Goal: Information Seeking & Learning: Find specific fact

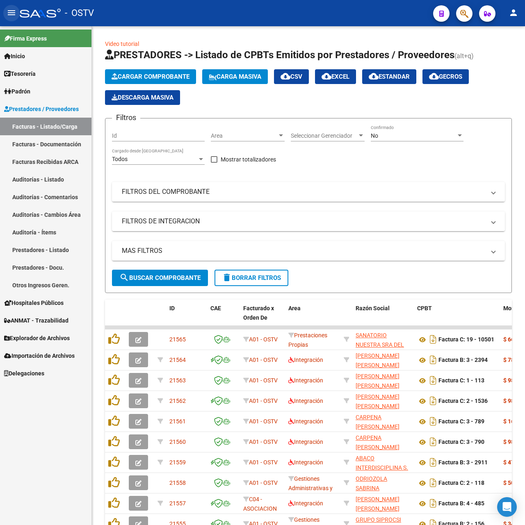
click at [10, 10] on mat-icon "menu" at bounding box center [12, 13] width 10 height 10
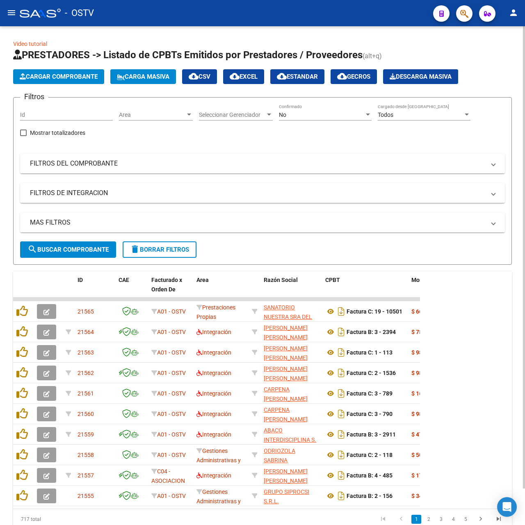
click at [289, 118] on div "No Confirmado" at bounding box center [325, 112] width 93 height 16
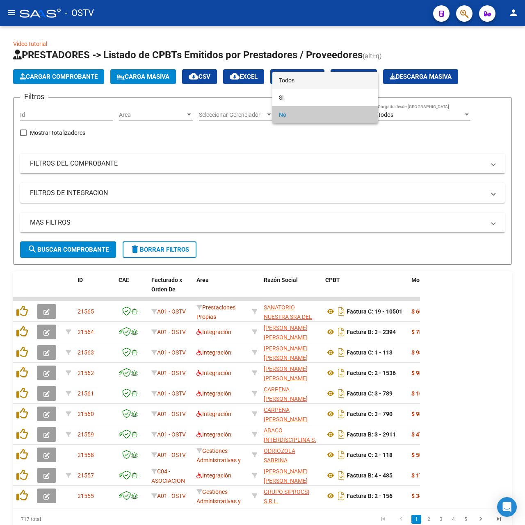
click at [304, 74] on span "Todos" at bounding box center [325, 80] width 93 height 17
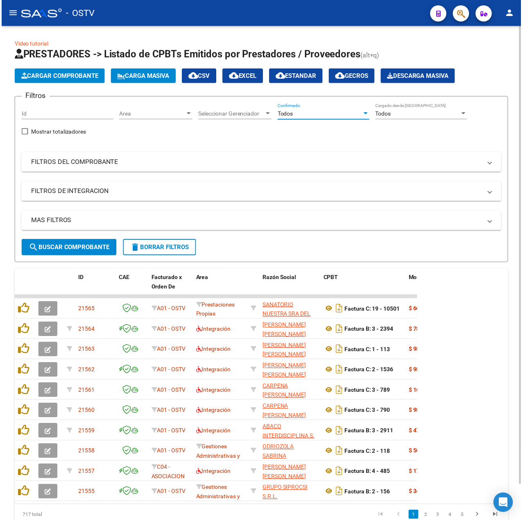
scroll to position [39, 0]
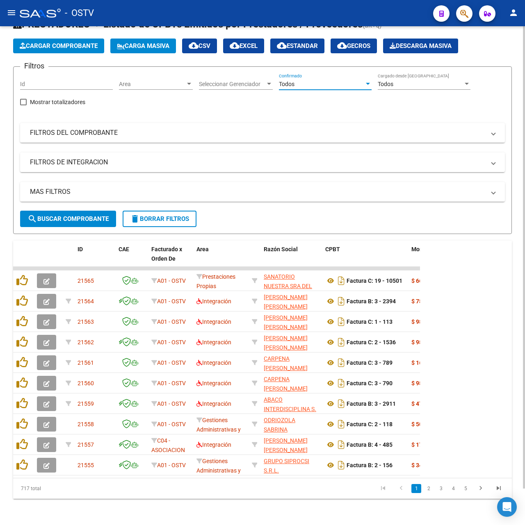
click at [64, 215] on span "search Buscar Comprobante" at bounding box center [67, 218] width 81 height 7
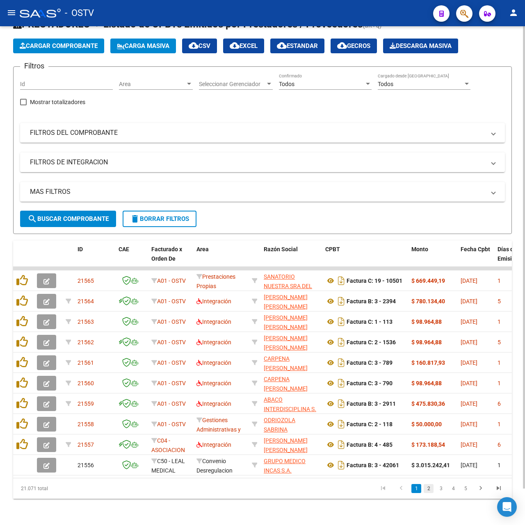
click at [430, 491] on link "2" at bounding box center [428, 488] width 10 height 9
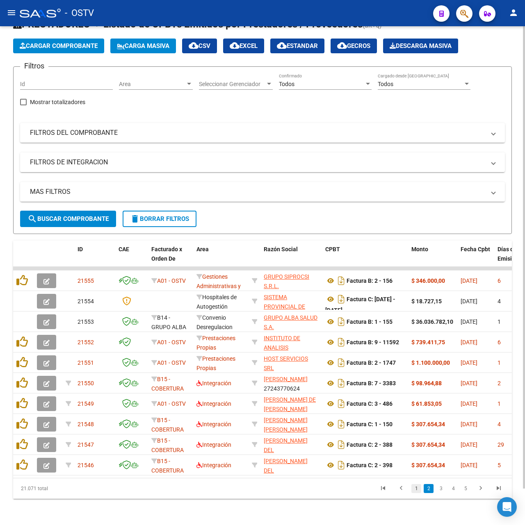
click at [420, 485] on link "1" at bounding box center [416, 488] width 10 height 9
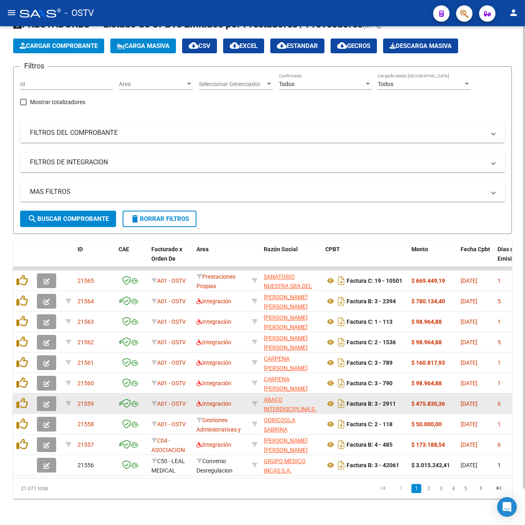
click at [274, 396] on app-link-go-to "ABACO INTERDISCIPLINA S. A." at bounding box center [291, 409] width 55 height 28
click at [268, 396] on span "ABACO INTERDISCIPLINA S. A." at bounding box center [290, 408] width 52 height 25
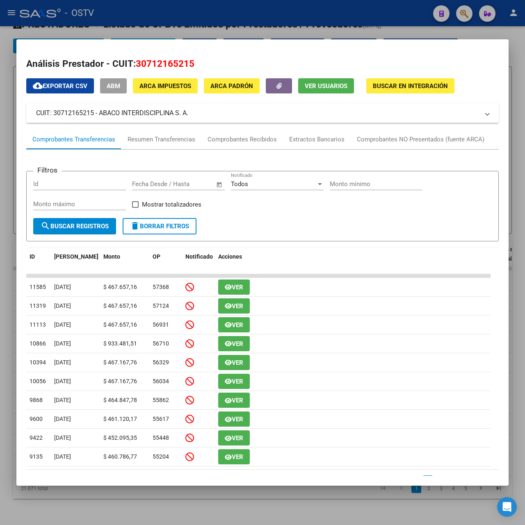
drag, startPoint x: 202, startPoint y: 116, endPoint x: 100, endPoint y: 110, distance: 101.8
click at [100, 110] on mat-panel-title "CUIT: 30712165215 - ABACO INTERDISCIPLINA S. A." at bounding box center [257, 113] width 443 height 10
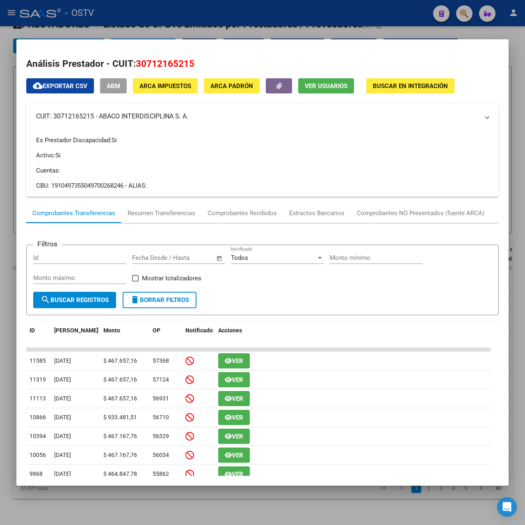
copy mat-panel-title "ABACO INTERDISCIPLINA S. A."
click at [207, 35] on div at bounding box center [262, 262] width 525 height 525
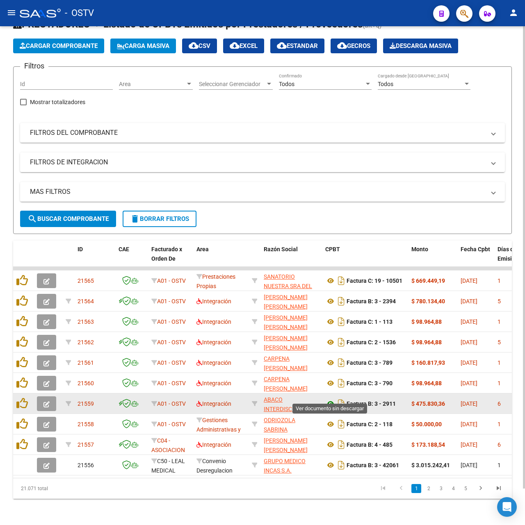
click at [333, 399] on icon at bounding box center [330, 404] width 11 height 10
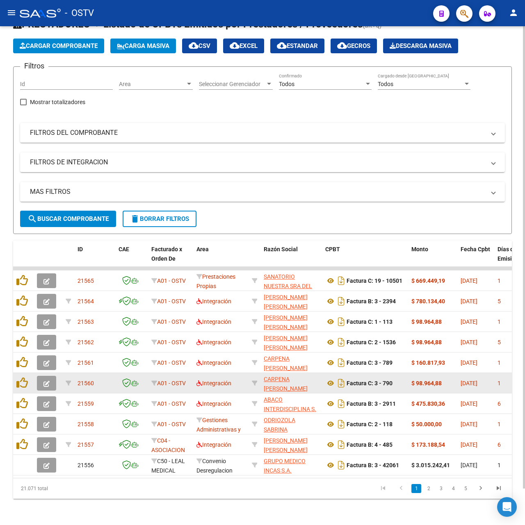
click at [292, 375] on app-link-go-to "CARPENA [PERSON_NAME]" at bounding box center [291, 384] width 55 height 19
click at [293, 379] on span "CARPENA [PERSON_NAME]" at bounding box center [286, 384] width 44 height 16
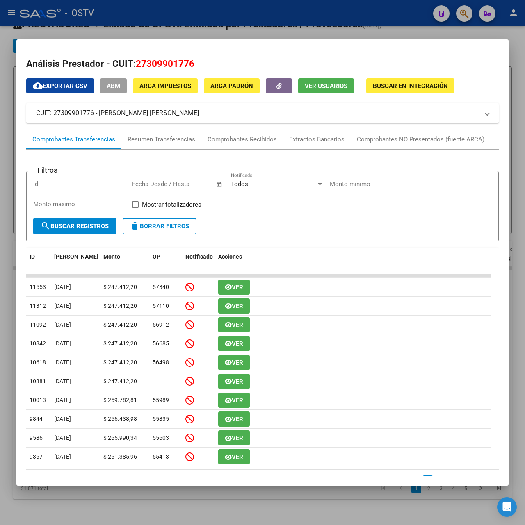
drag, startPoint x: 215, startPoint y: 112, endPoint x: 98, endPoint y: 116, distance: 116.5
click at [98, 116] on mat-panel-title "CUIT: 27309901776 - [PERSON_NAME] [PERSON_NAME]" at bounding box center [257, 113] width 443 height 10
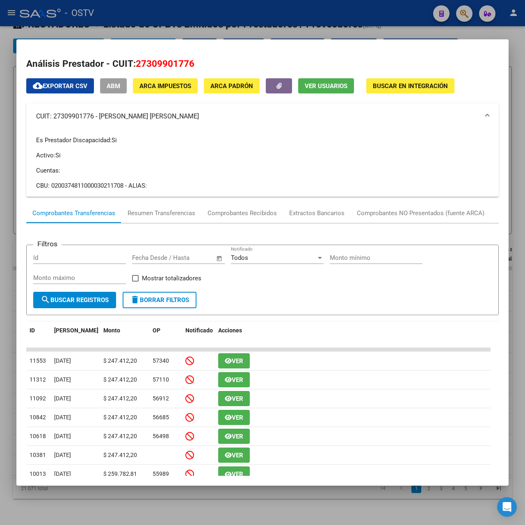
copy mat-panel-title "CARPENA [PERSON_NAME]"
click at [157, 16] on div at bounding box center [262, 262] width 525 height 525
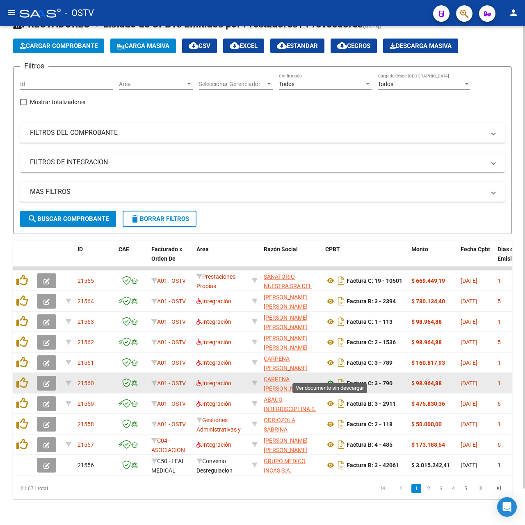
click at [330, 378] on icon at bounding box center [330, 383] width 11 height 10
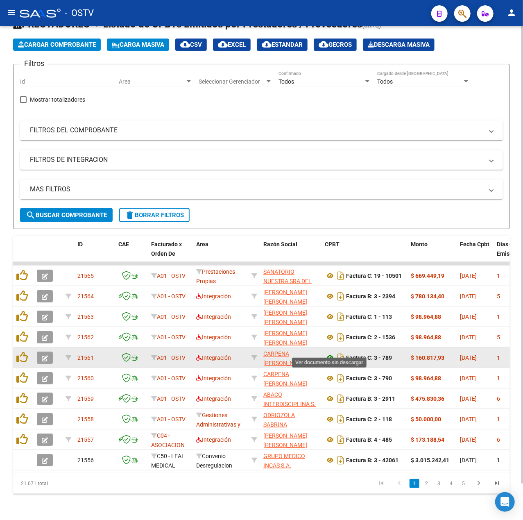
click at [331, 353] on icon at bounding box center [330, 358] width 11 height 10
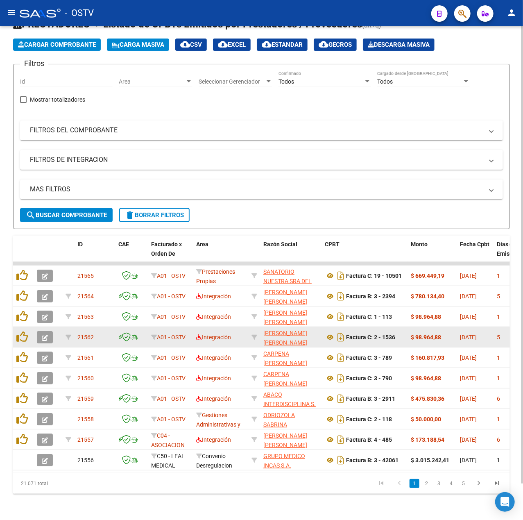
click at [286, 330] on app-link-go-to "[PERSON_NAME] [PERSON_NAME]" at bounding box center [291, 338] width 55 height 19
click at [280, 330] on span "[PERSON_NAME] [PERSON_NAME]" at bounding box center [286, 338] width 44 height 16
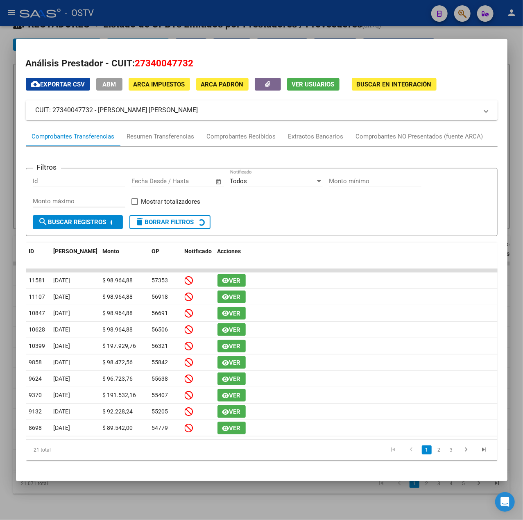
drag, startPoint x: 189, startPoint y: 109, endPoint x: 100, endPoint y: 114, distance: 88.3
click at [100, 114] on mat-panel-title "CUIT: 27340047732 - [PERSON_NAME] [PERSON_NAME]" at bounding box center [257, 110] width 443 height 10
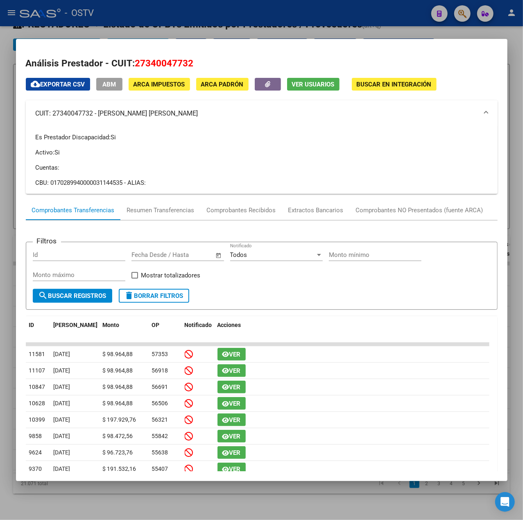
copy mat-panel-title "[PERSON_NAME] [PERSON_NAME]"
click at [176, 24] on div at bounding box center [261, 260] width 523 height 520
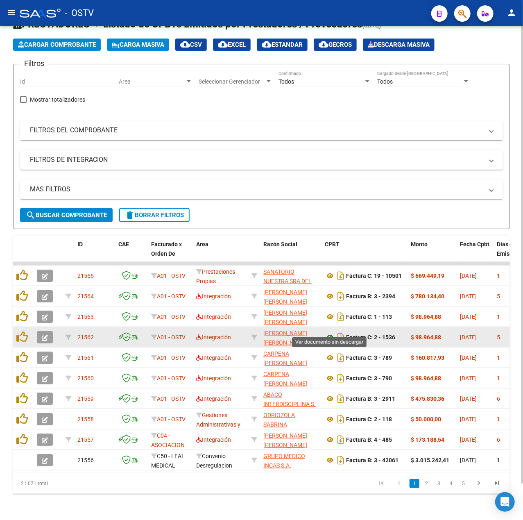
click at [330, 332] on icon at bounding box center [330, 337] width 11 height 10
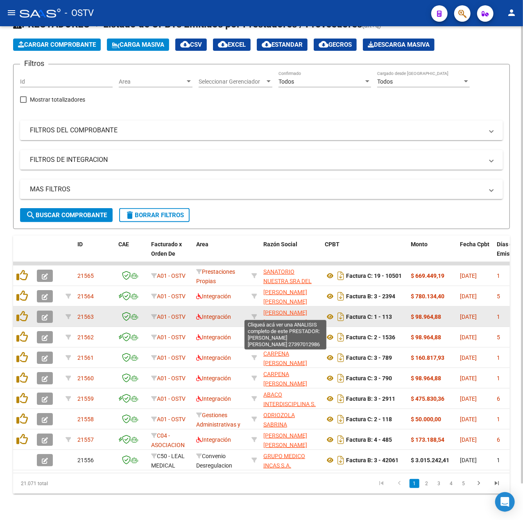
click at [289, 310] on span "[PERSON_NAME] [PERSON_NAME]" at bounding box center [286, 317] width 44 height 16
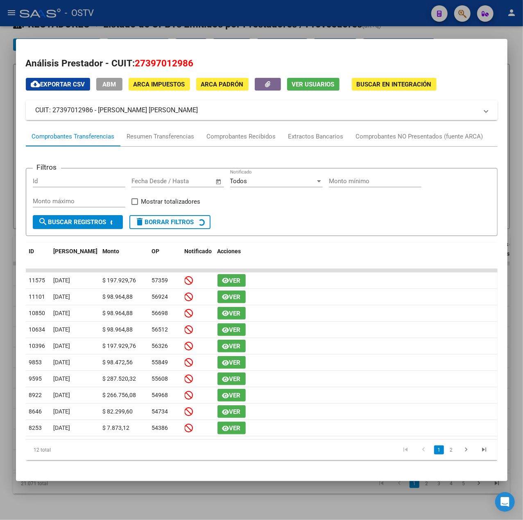
drag, startPoint x: 203, startPoint y: 111, endPoint x: 100, endPoint y: 107, distance: 102.6
click at [100, 107] on mat-panel-title "CUIT: 27397012986 - [PERSON_NAME] [PERSON_NAME]" at bounding box center [257, 110] width 443 height 10
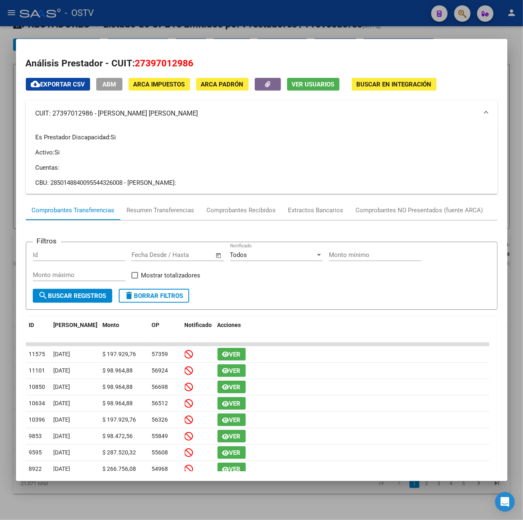
copy mat-panel-title "[PERSON_NAME] [PERSON_NAME]"
click at [196, 17] on div at bounding box center [261, 260] width 523 height 520
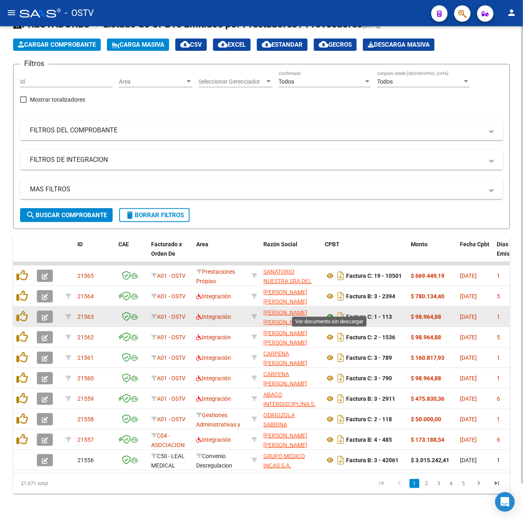
click at [334, 312] on icon at bounding box center [330, 317] width 11 height 10
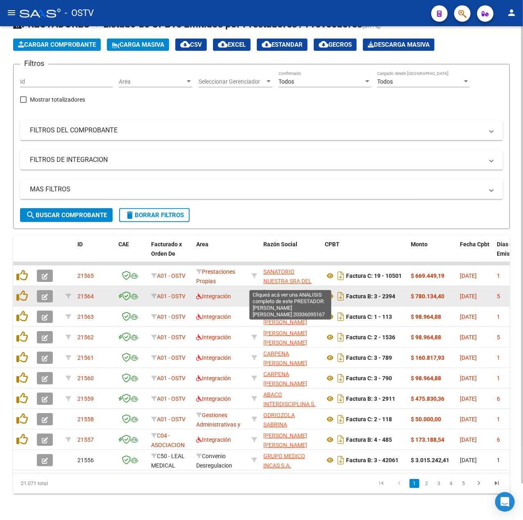
click at [296, 289] on span "[PERSON_NAME] [PERSON_NAME]" at bounding box center [286, 297] width 44 height 16
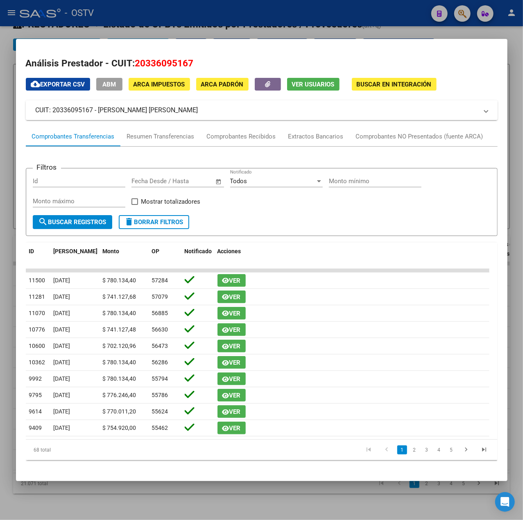
drag, startPoint x: 159, startPoint y: 114, endPoint x: 99, endPoint y: 110, distance: 60.4
click at [99, 110] on mat-panel-title "CUIT: 20336095167 - [PERSON_NAME] [PERSON_NAME]" at bounding box center [257, 110] width 443 height 10
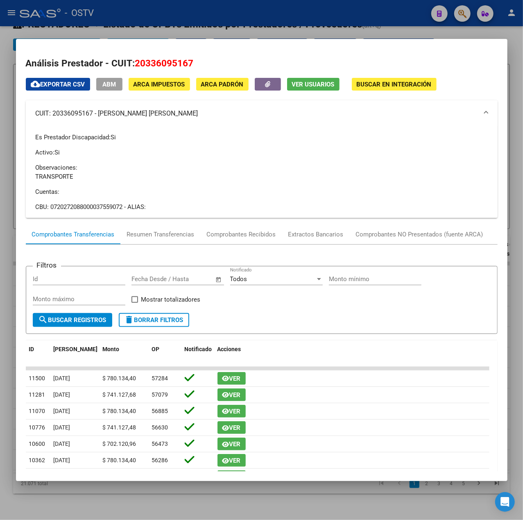
copy mat-panel-title "[PERSON_NAME] [PERSON_NAME]"
click at [228, 30] on div at bounding box center [261, 260] width 523 height 520
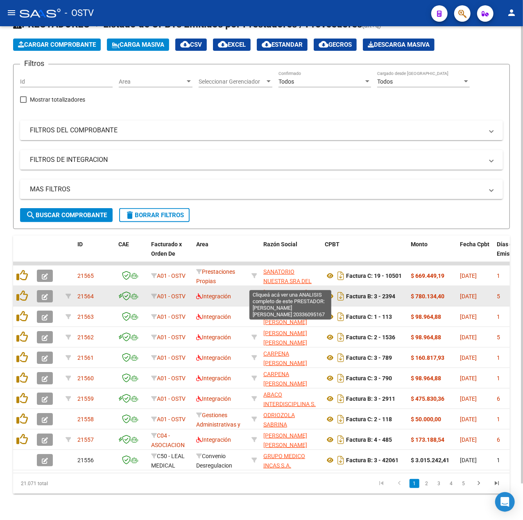
scroll to position [0, 0]
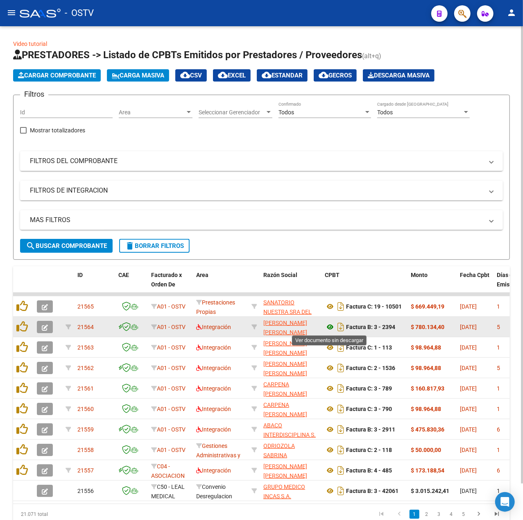
click at [330, 327] on icon at bounding box center [330, 327] width 11 height 10
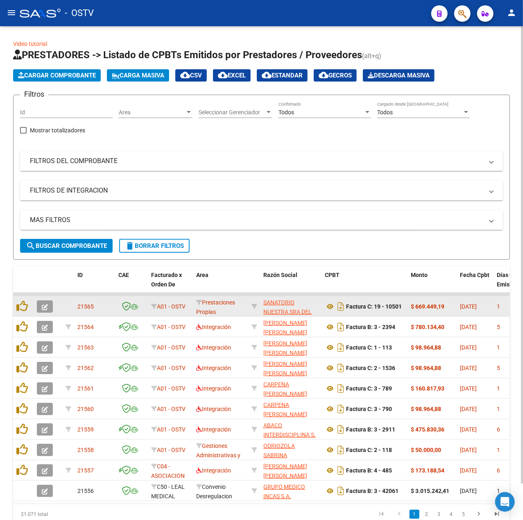
click at [282, 304] on span "SANATORIO NUESTRA SRA DEL PILAR SA" at bounding box center [288, 311] width 48 height 25
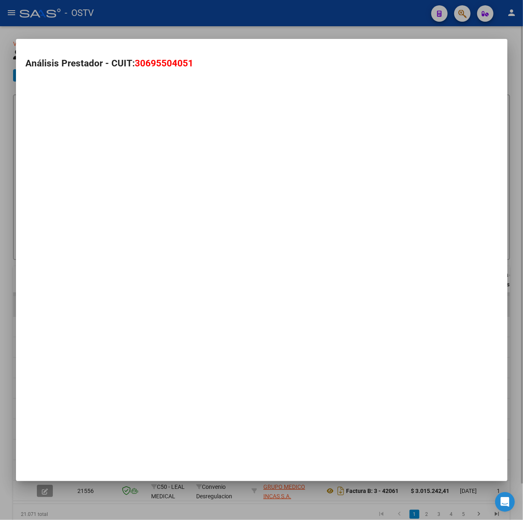
type textarea "30695504051"
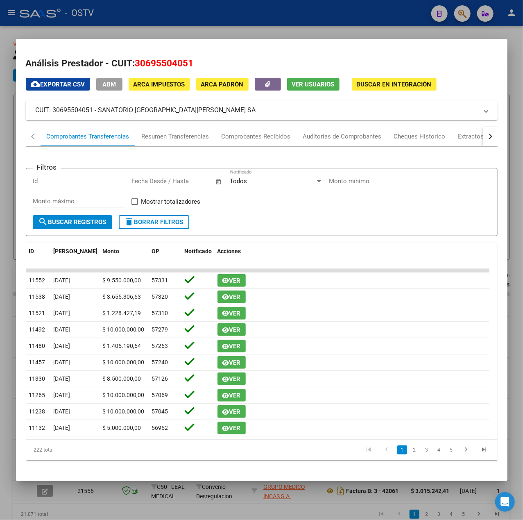
drag, startPoint x: 100, startPoint y: 108, endPoint x: 219, endPoint y: 113, distance: 119.0
click at [218, 114] on mat-panel-title "CUIT: 30695504051 - SANATORIO [GEOGRAPHIC_DATA][PERSON_NAME] SA" at bounding box center [257, 110] width 443 height 10
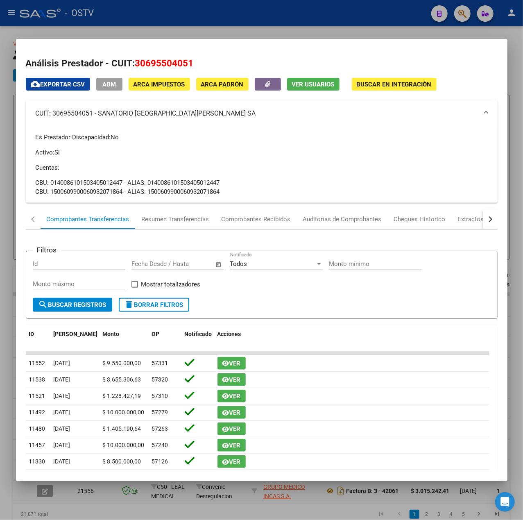
drag, startPoint x: 227, startPoint y: 112, endPoint x: 98, endPoint y: 112, distance: 128.3
click at [98, 112] on mat-panel-title "CUIT: 30695504051 - SANATORIO [GEOGRAPHIC_DATA][PERSON_NAME] SA" at bounding box center [257, 114] width 443 height 10
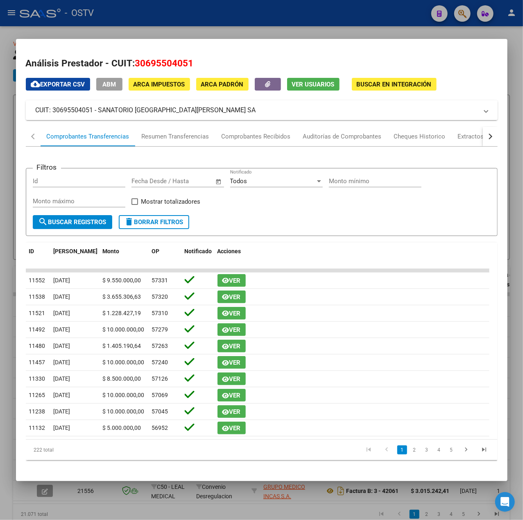
copy mat-panel-title "SANATORIO NUESTRA SRA DEL PILAR SA"
click at [175, 27] on div at bounding box center [261, 260] width 523 height 520
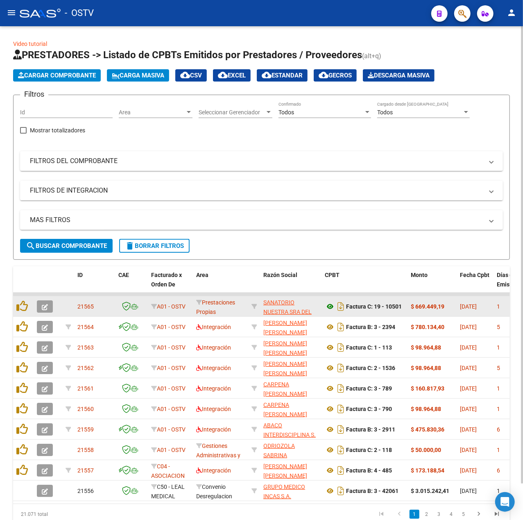
click at [329, 304] on icon at bounding box center [330, 307] width 11 height 10
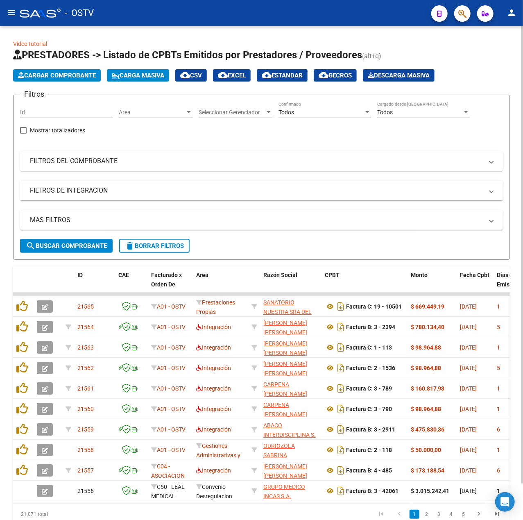
click at [87, 162] on mat-panel-title "FILTROS DEL COMPROBANTE" at bounding box center [257, 161] width 454 height 9
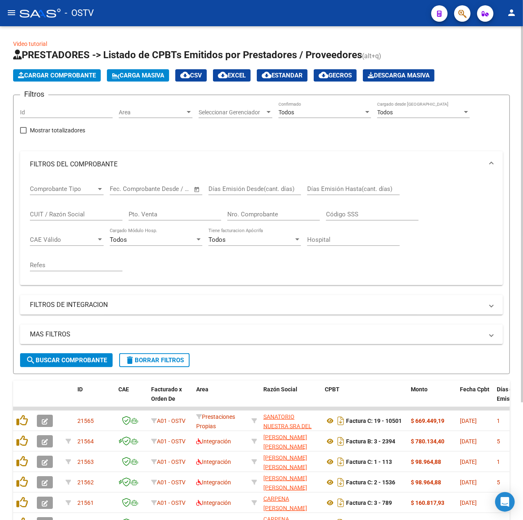
click at [96, 214] on input "CUIT / Razón Social" at bounding box center [76, 214] width 93 height 7
paste input "30-63597680-9"
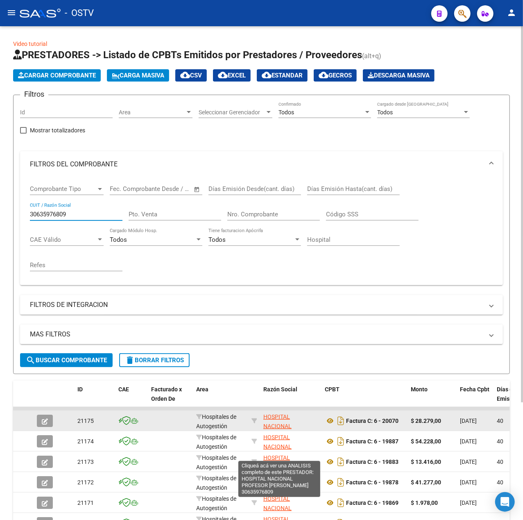
type input "30635976809"
click at [274, 414] on span "HOSPITAL NACIONAL PROFESOR [PERSON_NAME]" at bounding box center [286, 431] width 44 height 34
type textarea "30635976809"
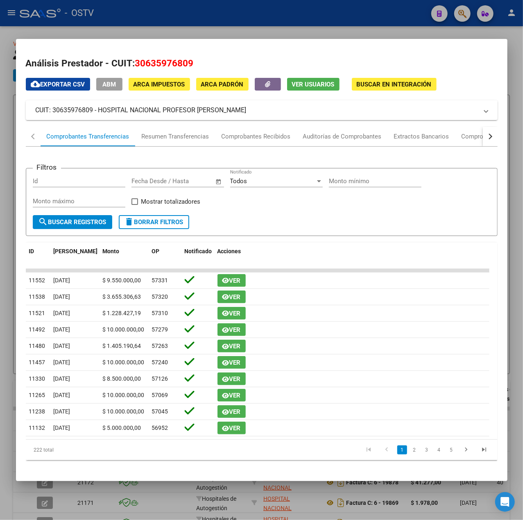
click at [225, 22] on div at bounding box center [261, 260] width 523 height 520
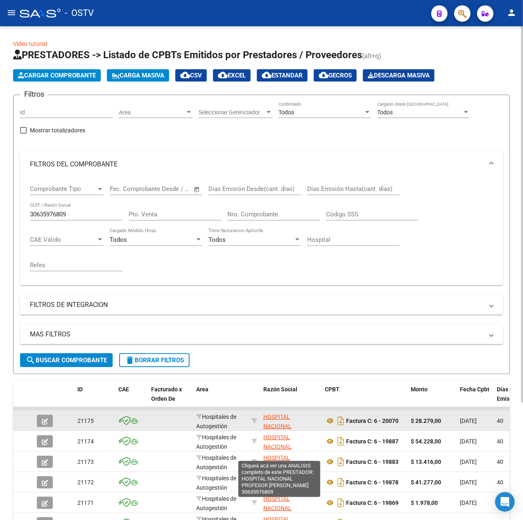
click at [272, 418] on span "HOSPITAL NACIONAL PROFESOR [PERSON_NAME]" at bounding box center [286, 431] width 44 height 34
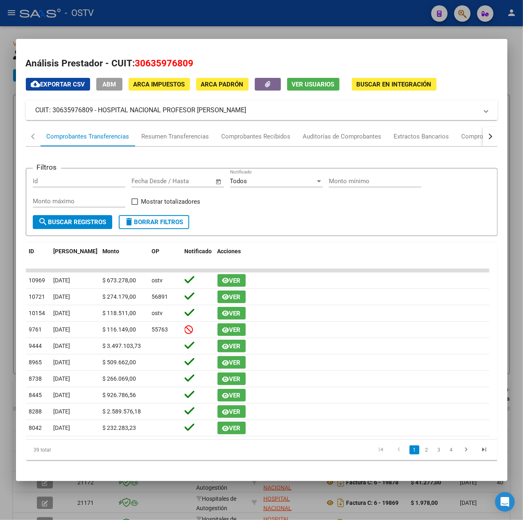
drag, startPoint x: 283, startPoint y: 112, endPoint x: 98, endPoint y: 111, distance: 184.5
click at [98, 111] on mat-panel-title "CUIT: 30635976809 - HOSPITAL NACIONAL PROFESOR [PERSON_NAME]" at bounding box center [257, 110] width 443 height 10
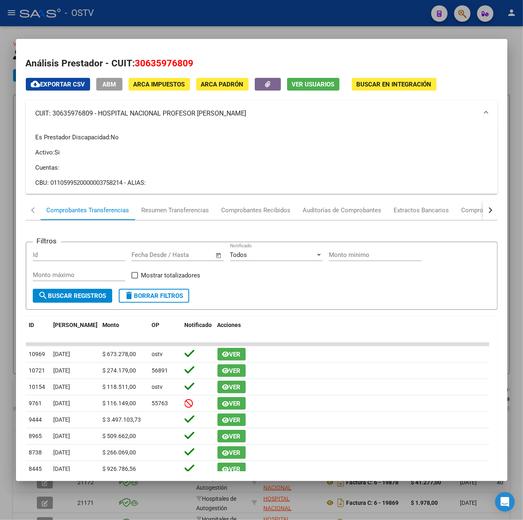
copy mat-panel-title "HOSPITAL NACIONAL PROFESOR [PERSON_NAME]"
click at [128, 16] on div at bounding box center [261, 260] width 523 height 520
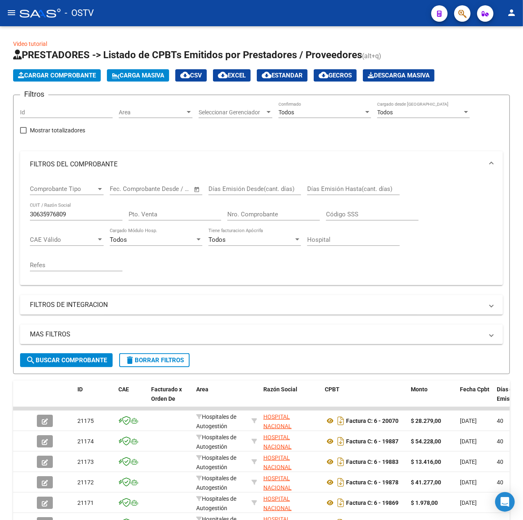
click at [15, 15] on mat-icon "menu" at bounding box center [12, 13] width 10 height 10
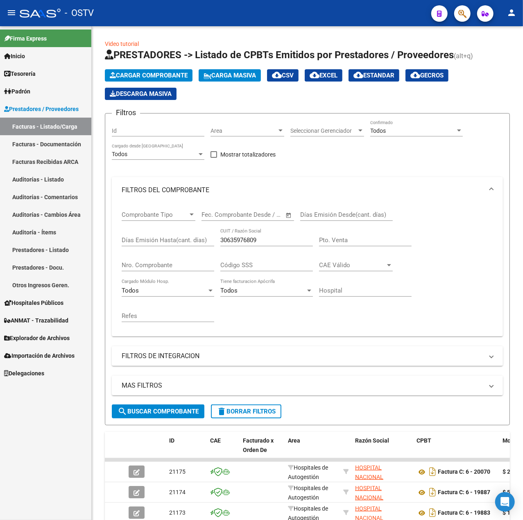
click at [46, 143] on link "Facturas - Documentación" at bounding box center [45, 144] width 91 height 18
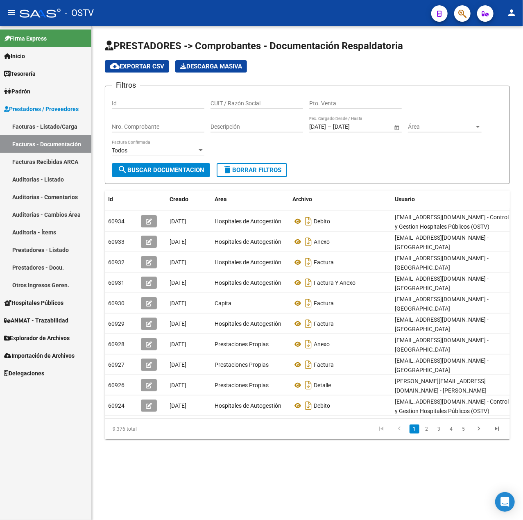
click at [39, 68] on link "Tesorería" at bounding box center [45, 74] width 91 height 18
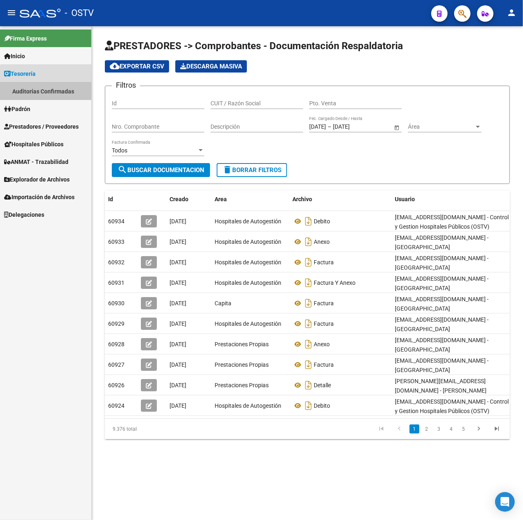
click at [61, 90] on link "Auditorías Confirmadas" at bounding box center [45, 91] width 91 height 18
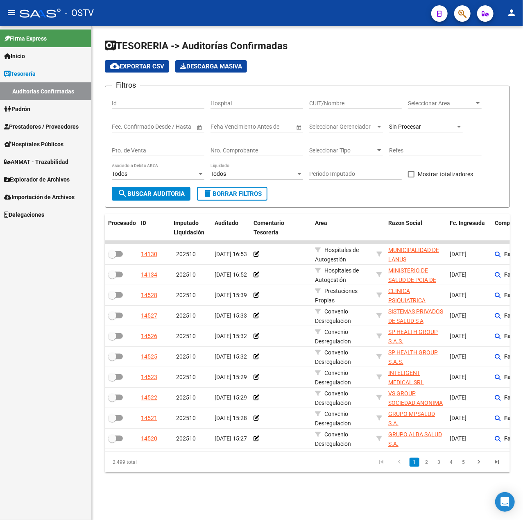
click at [9, 12] on mat-icon "menu" at bounding box center [12, 13] width 10 height 10
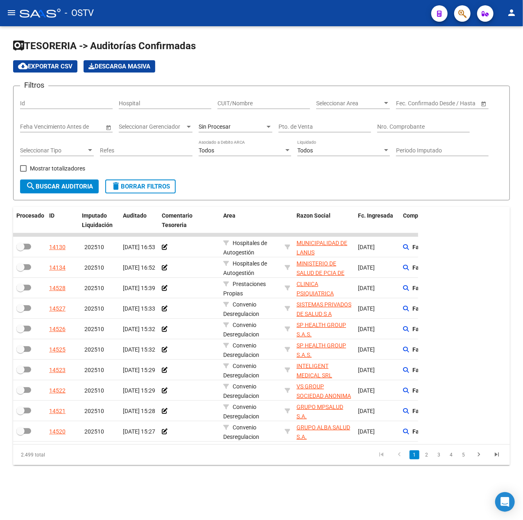
click at [73, 186] on span "search Buscar Auditoria" at bounding box center [59, 186] width 67 height 7
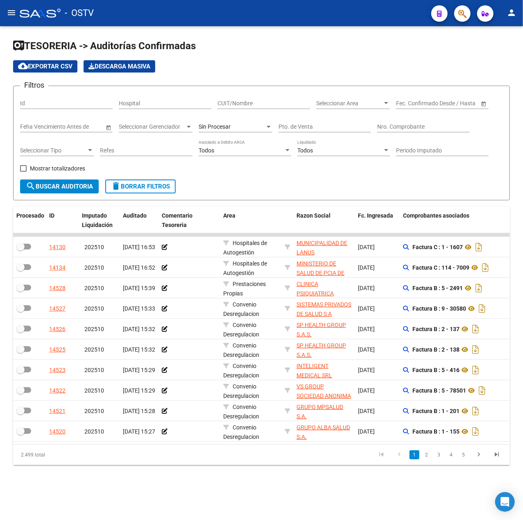
click at [240, 104] on input "CUIT/Nombre" at bounding box center [264, 103] width 93 height 7
paste input "HOSPITAL NACIONAL PROFESOR [PERSON_NAME]"
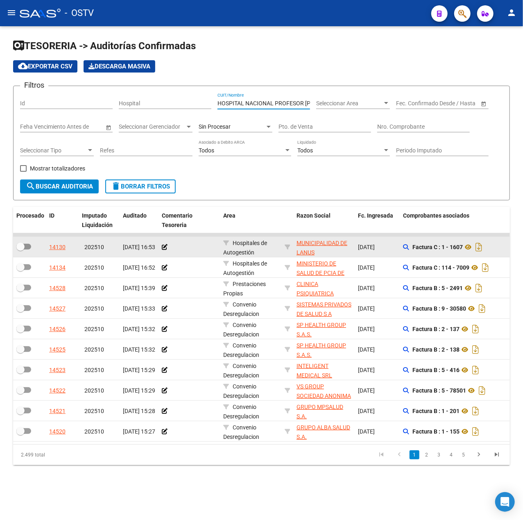
scroll to position [0, 53]
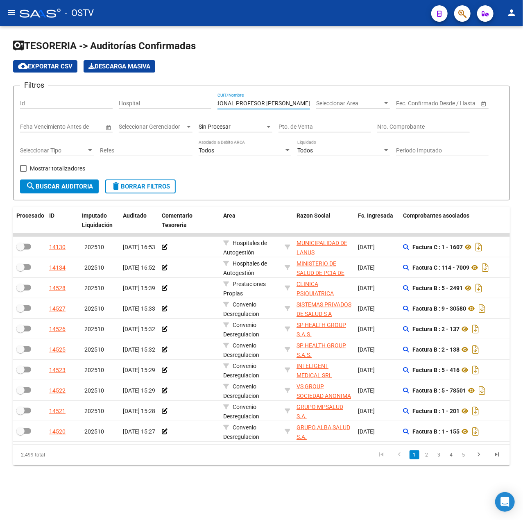
type input "HOSPITAL NACIONAL PROFESOR [PERSON_NAME]"
click at [33, 184] on mat-icon "search" at bounding box center [31, 186] width 10 height 10
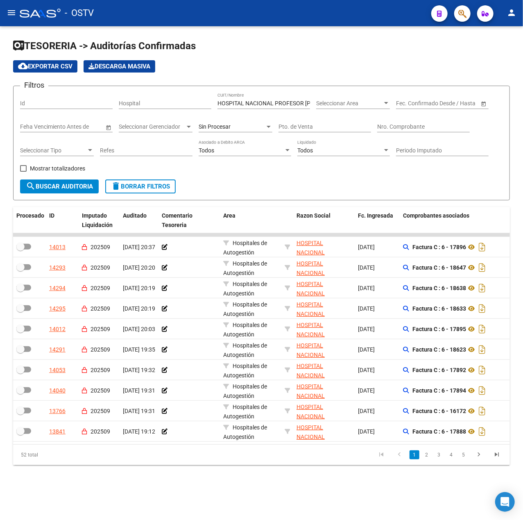
click at [232, 130] on div "Sin Procesar" at bounding box center [232, 126] width 66 height 7
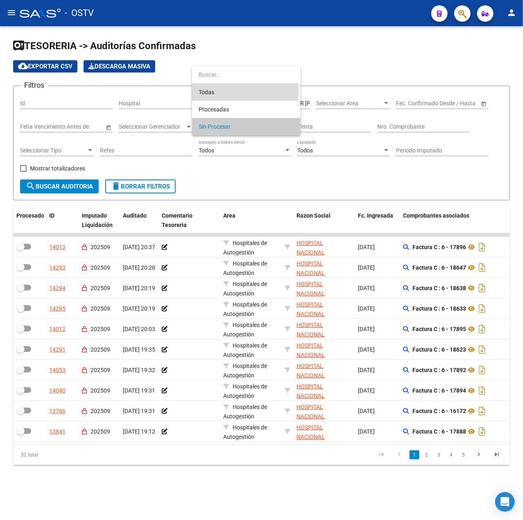
click at [225, 90] on span "Todas" at bounding box center [247, 92] width 96 height 17
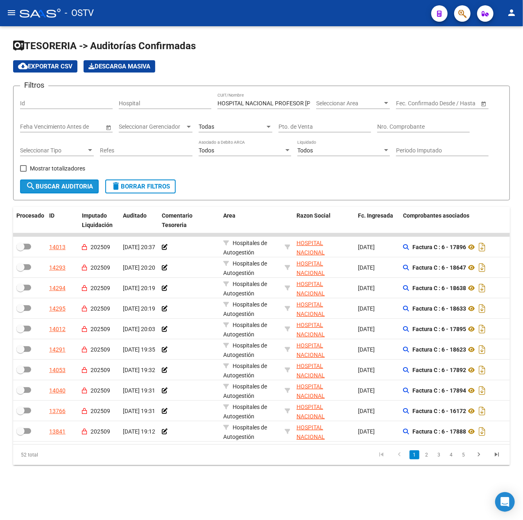
click at [57, 183] on span "search Buscar Auditoria" at bounding box center [59, 186] width 67 height 7
click at [53, 66] on span "cloud_download Exportar CSV" at bounding box center [45, 66] width 55 height 7
click at [10, 133] on div "TESORERIA -> Auditorías Confirmadas cloud_download Exportar CSV Descarga Masiva…" at bounding box center [261, 258] width 523 height 465
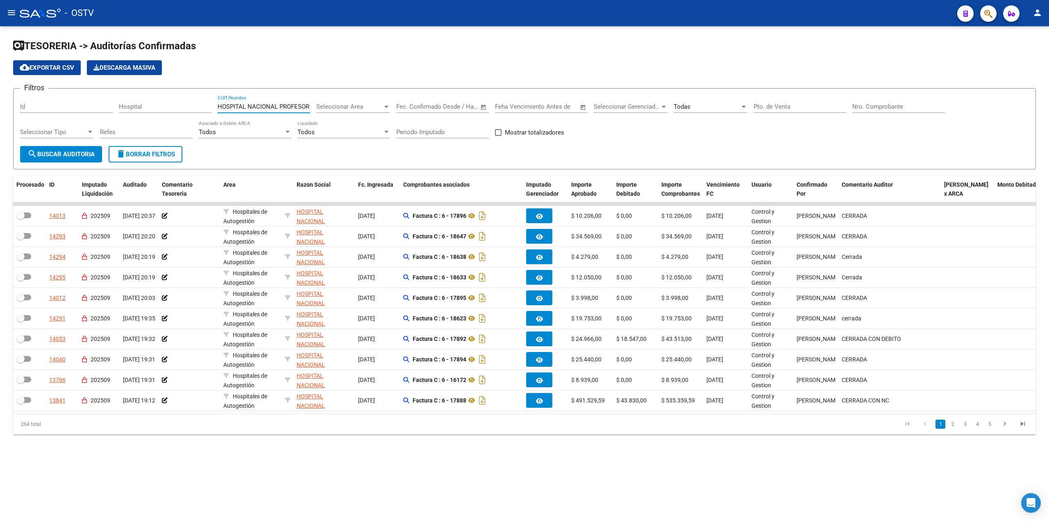
click at [282, 107] on input "HOSPITAL NACIONAL PROFESOR [PERSON_NAME]" at bounding box center [264, 106] width 93 height 7
click at [896, 112] on div "Nro. Comprobante" at bounding box center [899, 104] width 93 height 18
click at [901, 107] on input "Nro. Comprobante" at bounding box center [899, 106] width 93 height 7
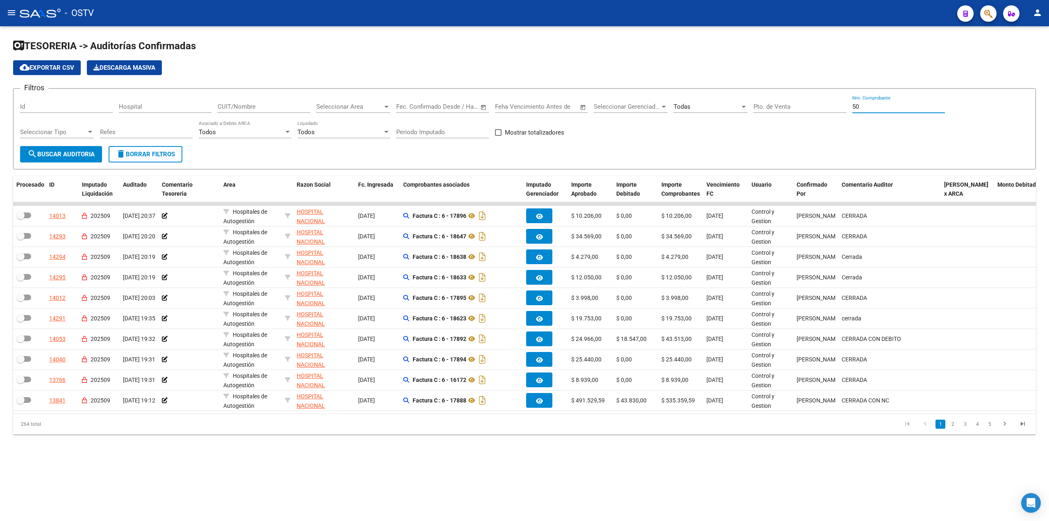
type input "500"
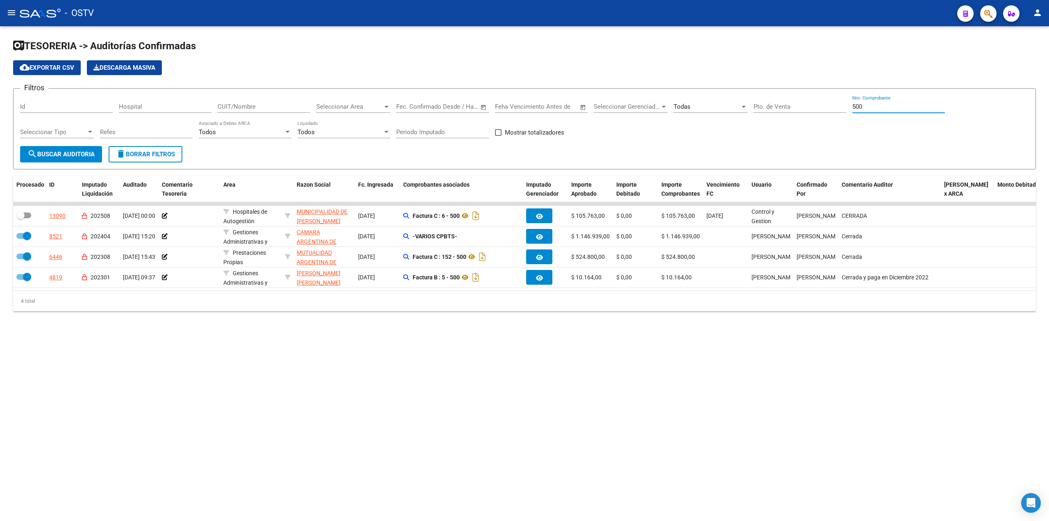
checkbox input "true"
drag, startPoint x: 863, startPoint y: 107, endPoint x: 739, endPoint y: 69, distance: 130.2
click at [735, 101] on div "Filtros Id Hospital CUIT/Nombre Seleccionar Area Seleccionar Area Fecha inicio …" at bounding box center [524, 120] width 1009 height 51
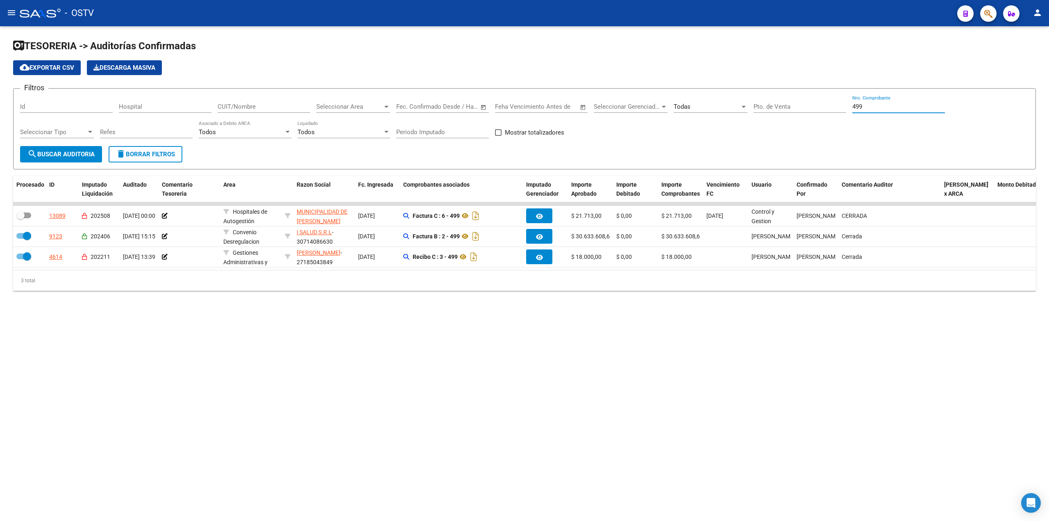
type input "499"
click at [8, 9] on mat-icon "menu" at bounding box center [12, 13] width 10 height 10
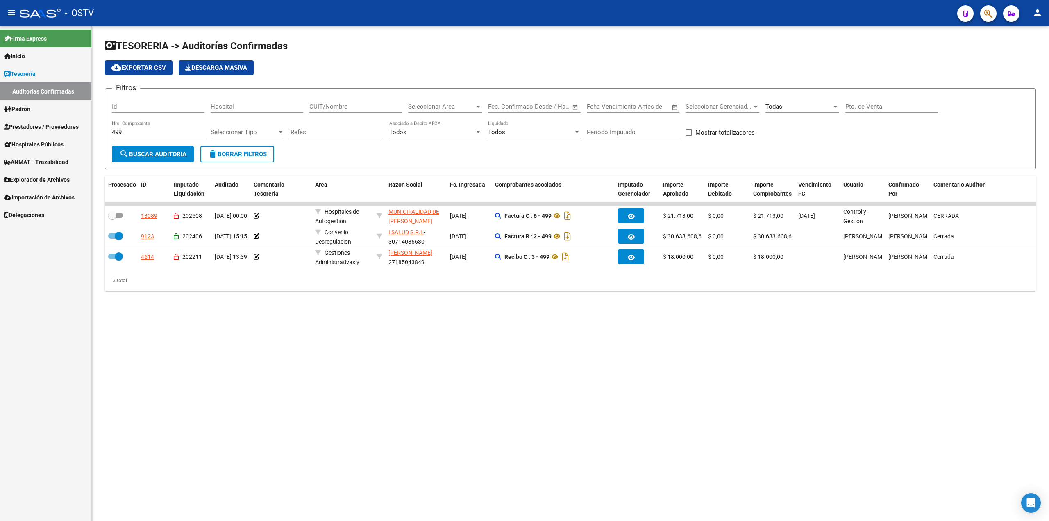
click at [28, 110] on span "Padrón" at bounding box center [17, 109] width 26 height 9
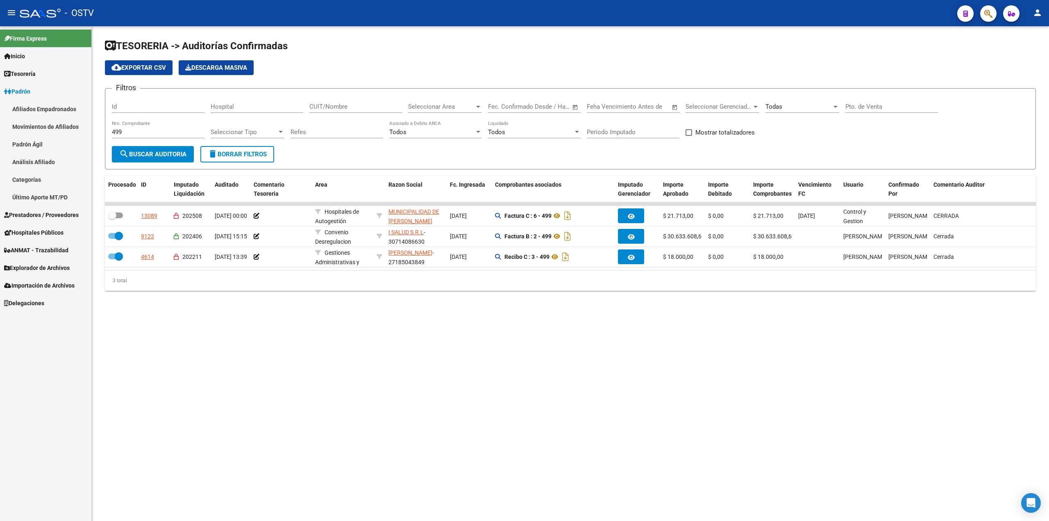
click at [46, 111] on link "Afiliados Empadronados" at bounding box center [45, 109] width 91 height 18
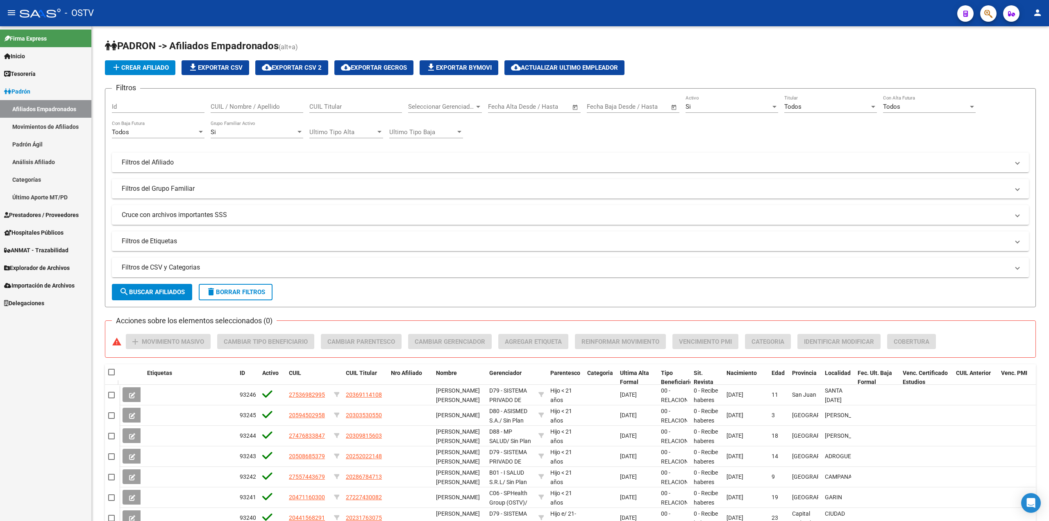
click at [39, 218] on span "Prestadores / Proveedores" at bounding box center [41, 214] width 75 height 9
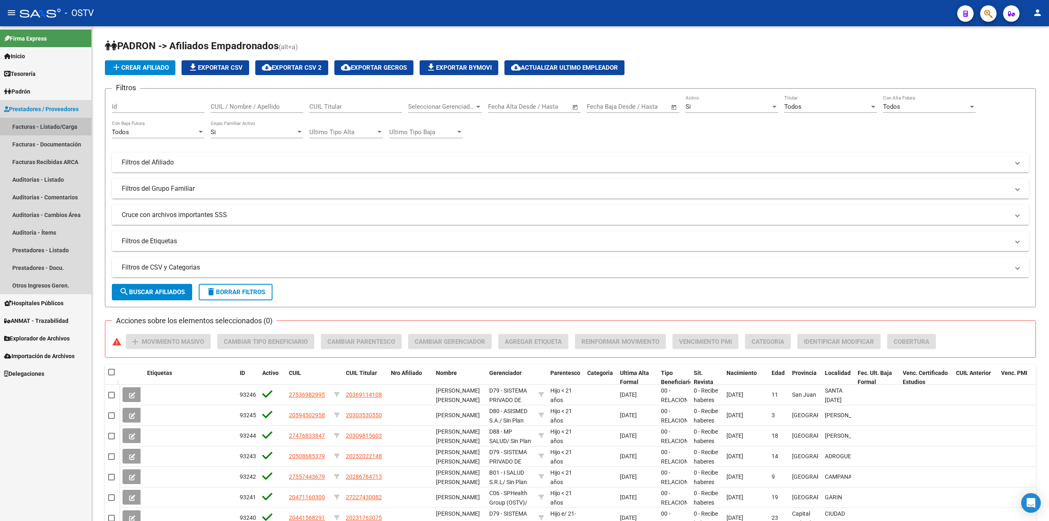
click at [59, 126] on link "Facturas - Listado/Carga" at bounding box center [45, 127] width 91 height 18
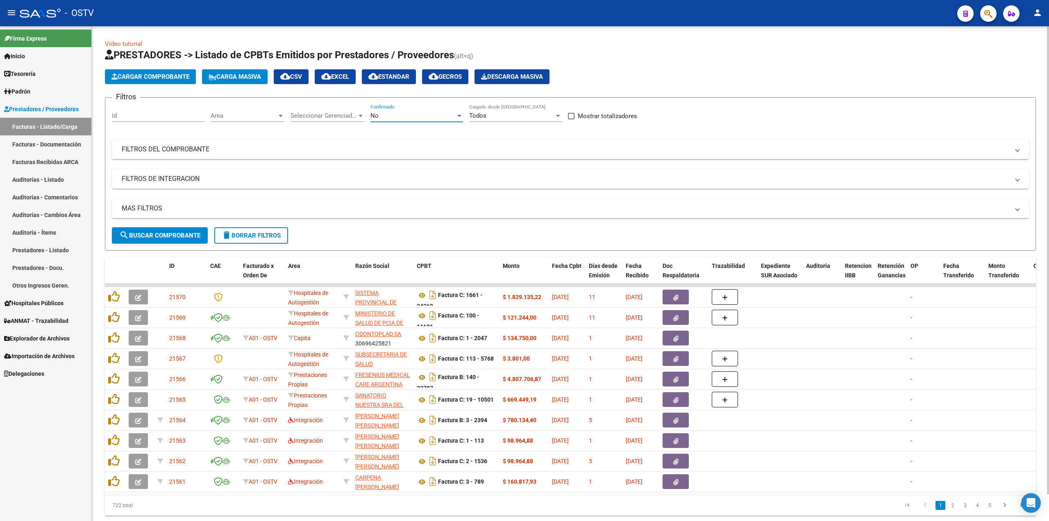
click at [410, 116] on div "No" at bounding box center [413, 115] width 85 height 7
click at [420, 77] on span "Todos" at bounding box center [417, 79] width 93 height 18
click at [192, 237] on span "search Buscar Comprobante" at bounding box center [159, 235] width 81 height 7
click at [347, 143] on mat-expansion-panel-header "FILTROS DEL COMPROBANTE" at bounding box center [570, 149] width 917 height 20
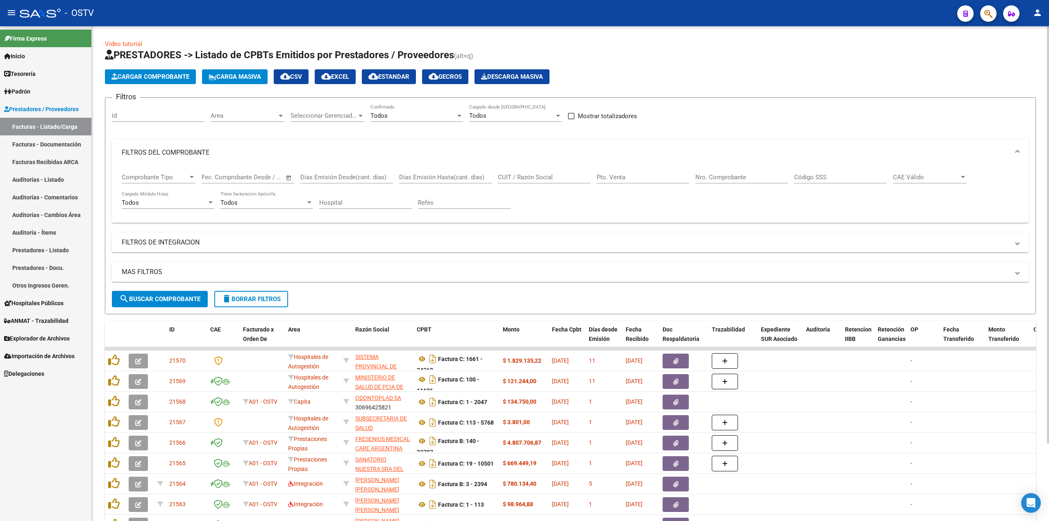
click at [635, 179] on input "Pto. Venta" at bounding box center [643, 176] width 93 height 7
click at [753, 172] on div "Nro. Comprobante" at bounding box center [742, 175] width 93 height 18
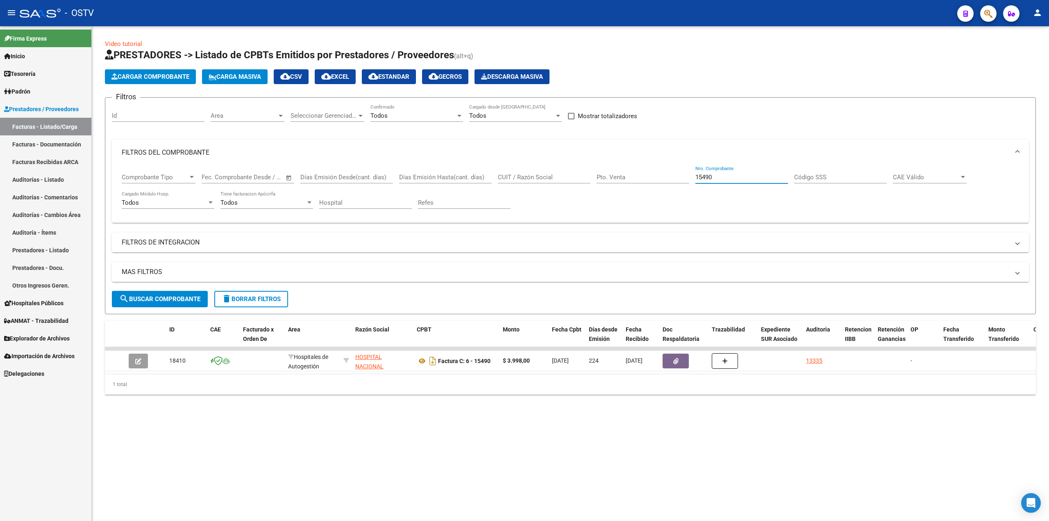
drag, startPoint x: 739, startPoint y: 177, endPoint x: 571, endPoint y: 178, distance: 168.1
click at [571, 178] on div "Comprobante Tipo Comprobante Tipo Fecha inicio – Fecha fin Fec. Comprobante Des…" at bounding box center [571, 191] width 898 height 51
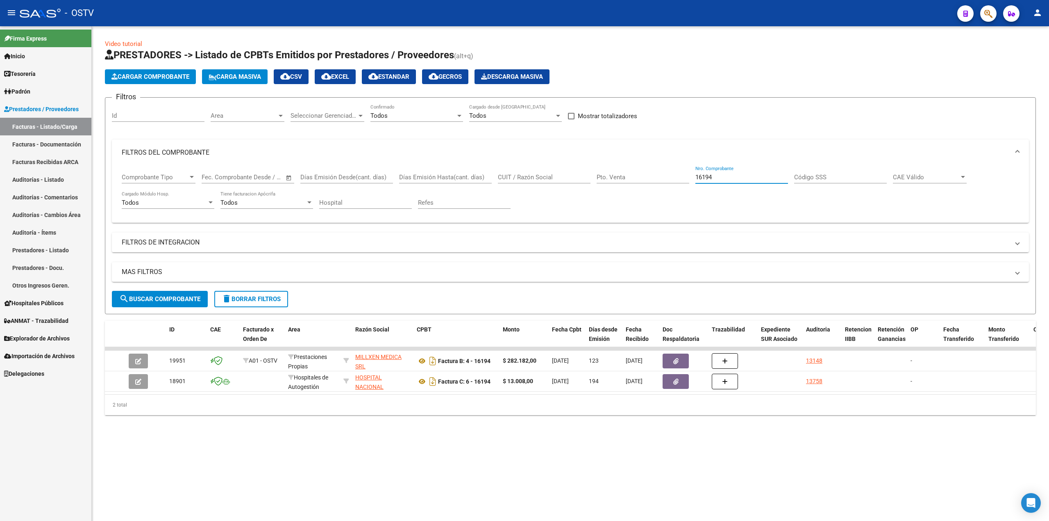
drag, startPoint x: 733, startPoint y: 180, endPoint x: 619, endPoint y: 166, distance: 114.8
click at [619, 166] on div "Comprobante Tipo Comprobante Tipo Fecha inicio – Fecha fin Fec. Comprobante Des…" at bounding box center [571, 191] width 898 height 51
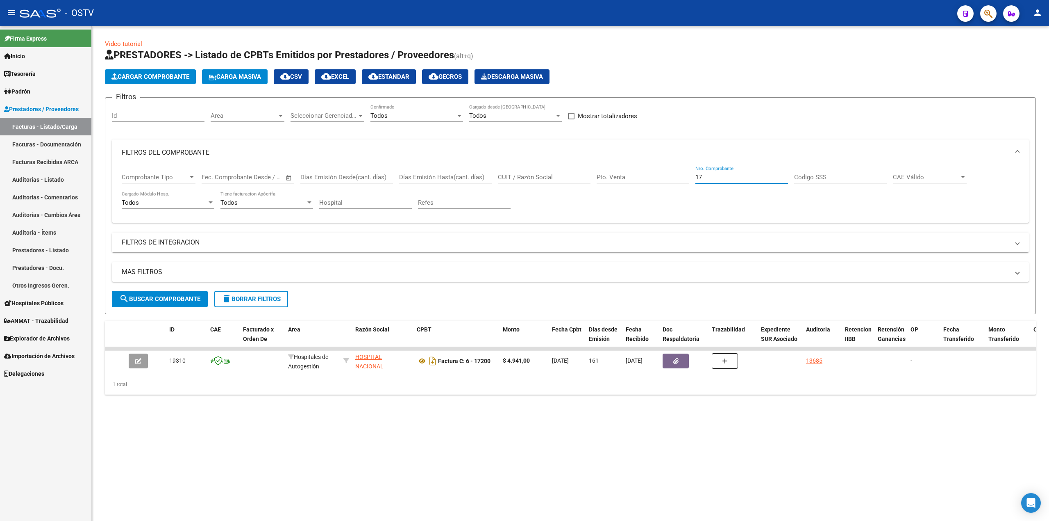
type input "1"
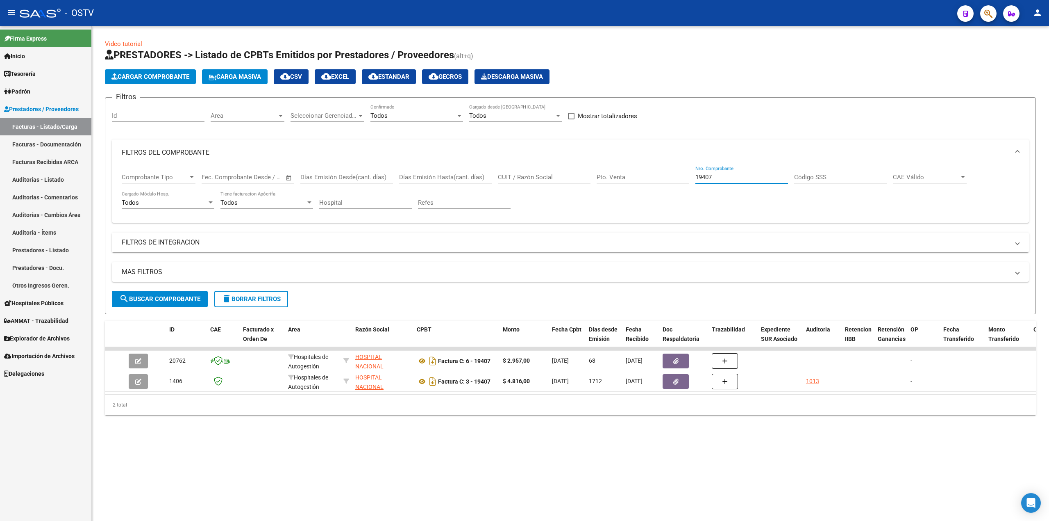
drag, startPoint x: 730, startPoint y: 181, endPoint x: 658, endPoint y: 174, distance: 72.1
click at [658, 174] on div "Comprobante Tipo Comprobante Tipo Fecha inicio – Fecha fin Fec. Comprobante Des…" at bounding box center [571, 191] width 898 height 51
type input "1"
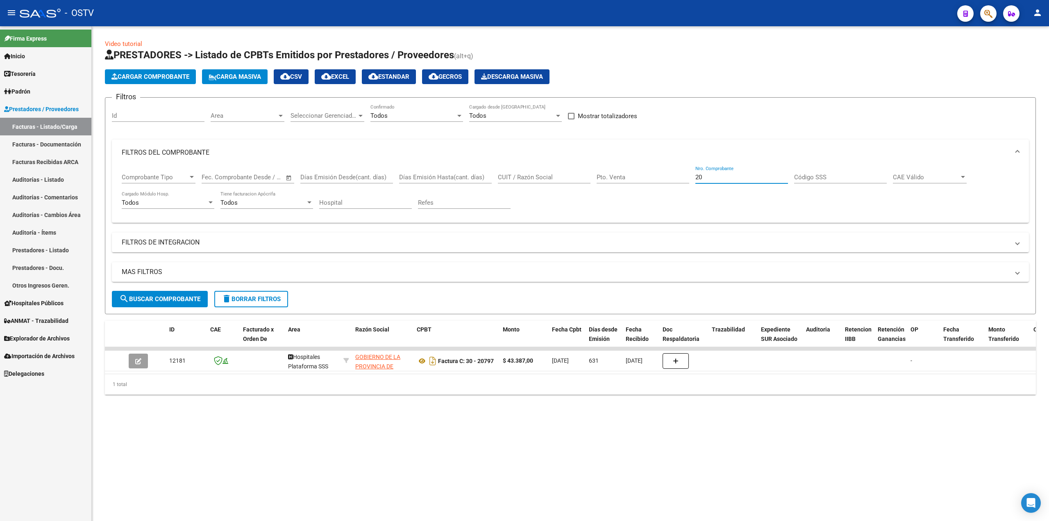
type input "2"
type input "20802"
click at [674, 52] on h1 "PRESTADORES -> Listado de CPBTs Emitidos por Prestadores / Proveedores (alt+q)" at bounding box center [570, 55] width 931 height 14
click at [539, 174] on input "CUIT / Razón Social" at bounding box center [544, 176] width 93 height 7
paste input "30635976809"
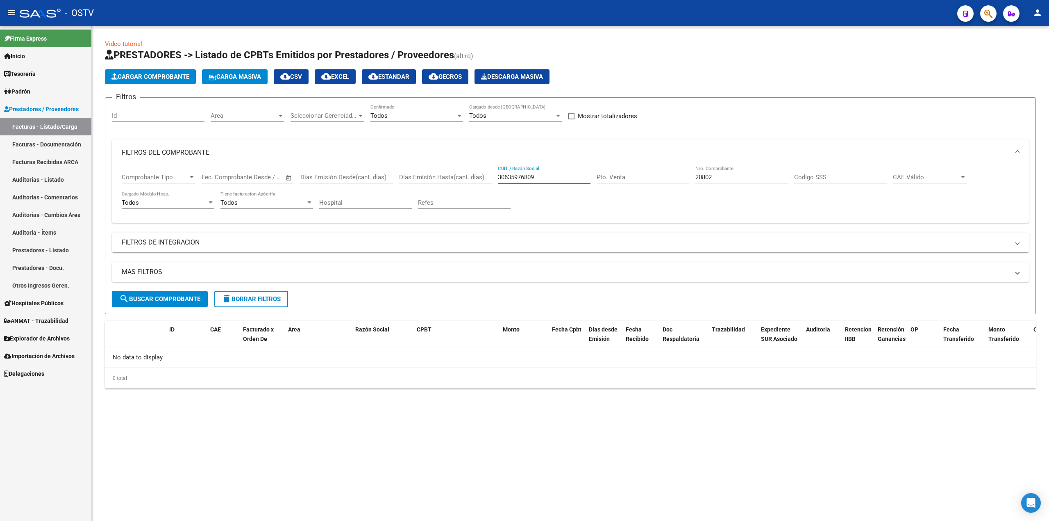
type input "30635976809"
drag, startPoint x: 745, startPoint y: 176, endPoint x: 546, endPoint y: 179, distance: 198.8
click at [546, 179] on div "Comprobante Tipo Comprobante Tipo Fecha inicio – Fecha fin Fec. Comprobante Des…" at bounding box center [571, 191] width 898 height 51
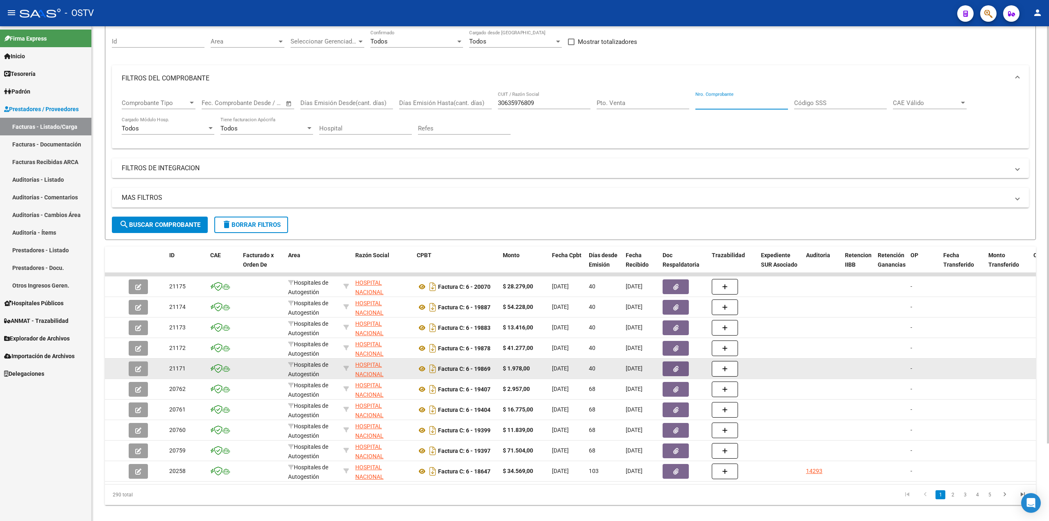
scroll to position [93, 0]
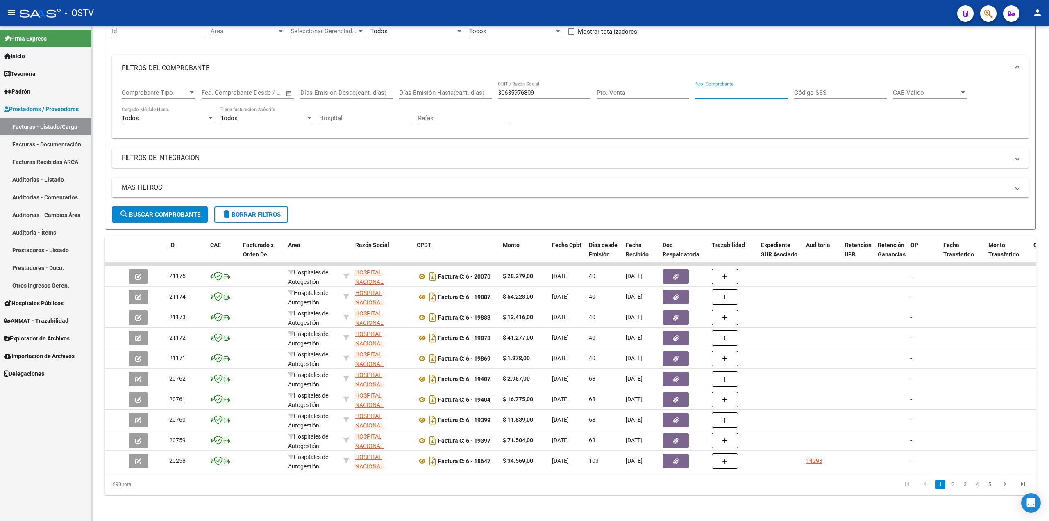
click at [15, 11] on mat-icon "menu" at bounding box center [12, 13] width 10 height 10
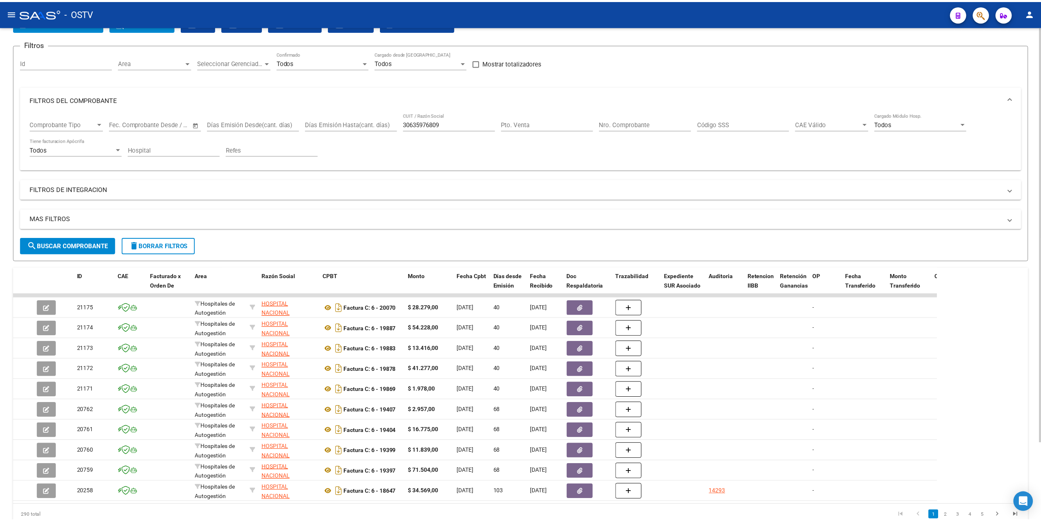
scroll to position [0, 0]
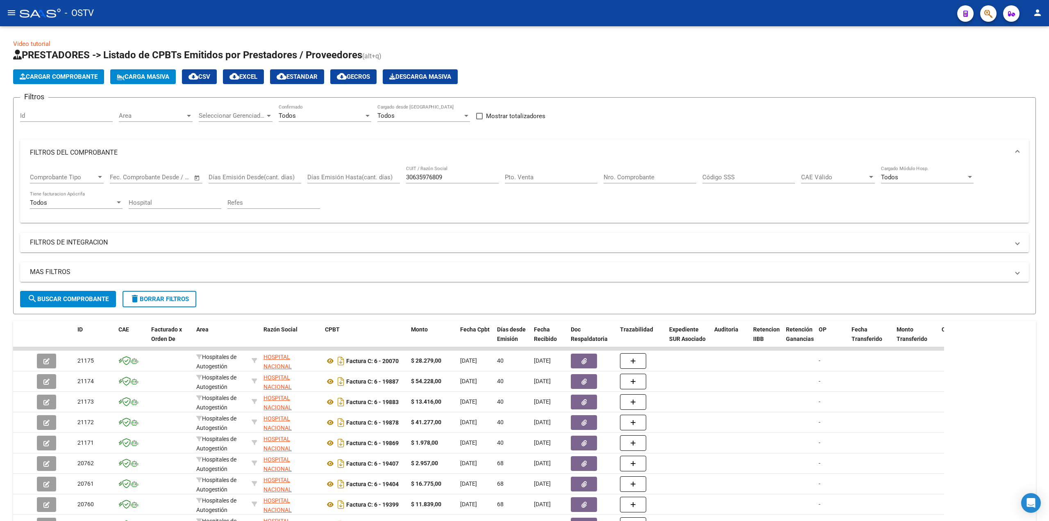
click at [8, 9] on mat-icon "menu" at bounding box center [12, 13] width 10 height 10
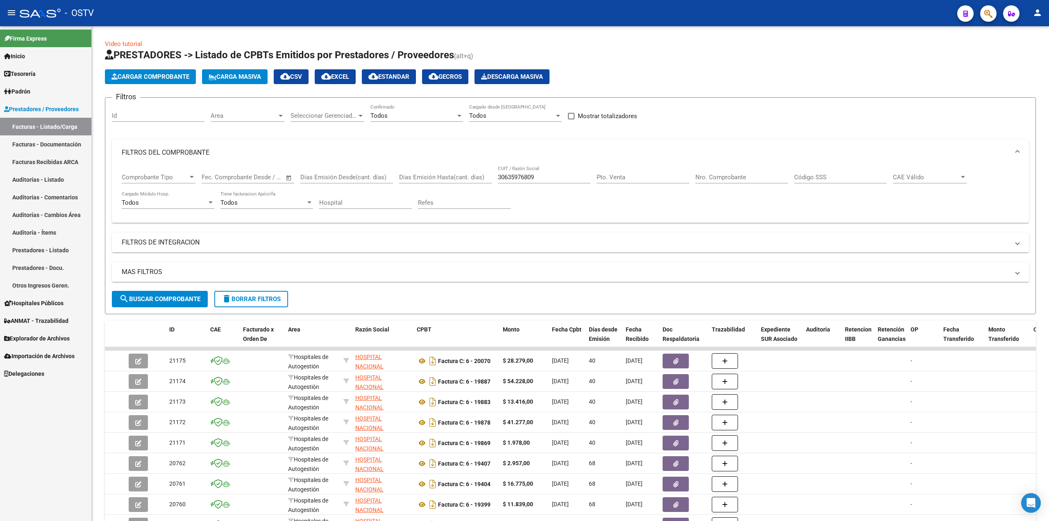
click at [32, 74] on span "Tesorería" at bounding box center [20, 73] width 32 height 9
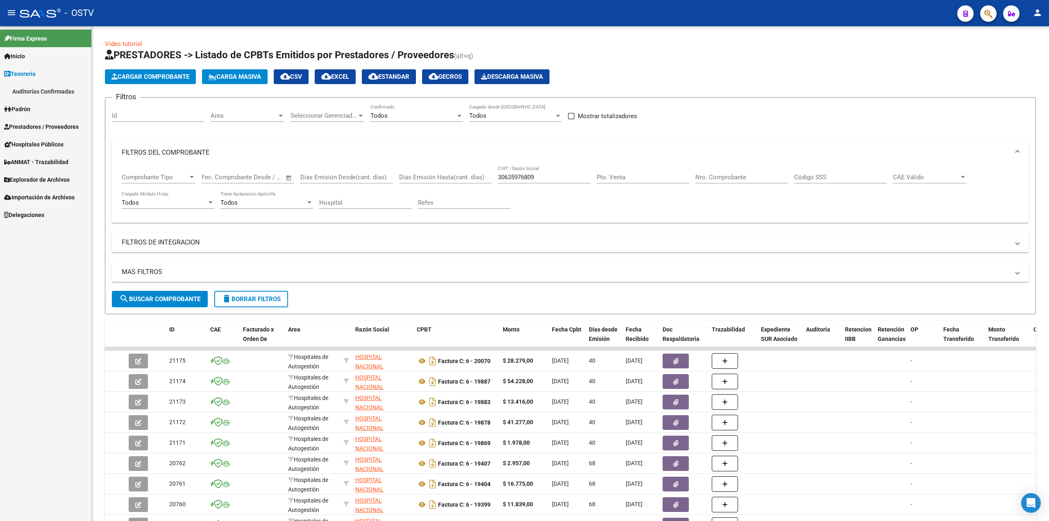
click at [58, 91] on link "Auditorías Confirmadas" at bounding box center [45, 91] width 91 height 18
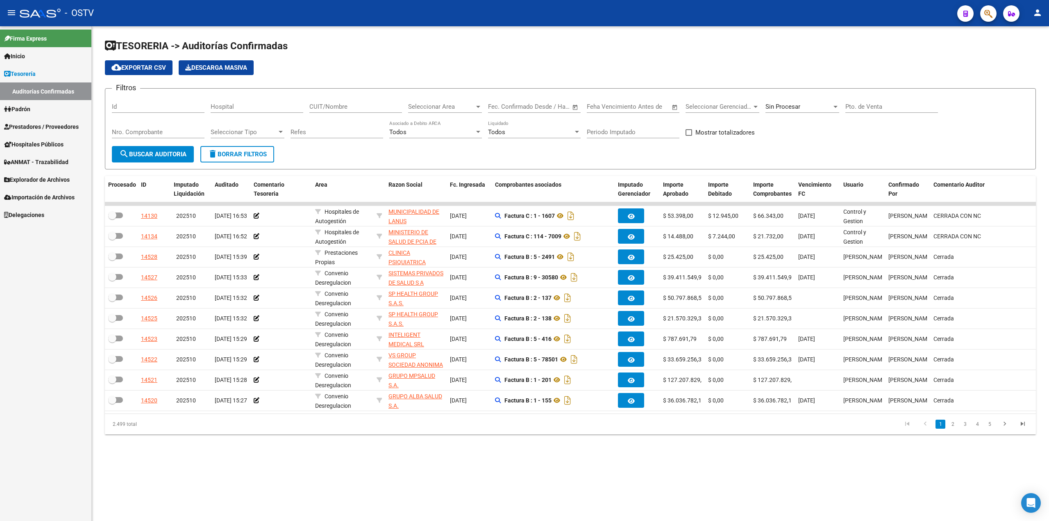
click at [419, 134] on div "Todos" at bounding box center [431, 131] width 85 height 7
click at [473, 107] on div at bounding box center [524, 260] width 1049 height 521
click at [799, 107] on span "Sin Procesar" at bounding box center [783, 106] width 35 height 7
click at [797, 105] on span "Sin Procesar" at bounding box center [783, 106] width 35 height 7
drag, startPoint x: 358, startPoint y: 102, endPoint x: 360, endPoint y: 107, distance: 4.8
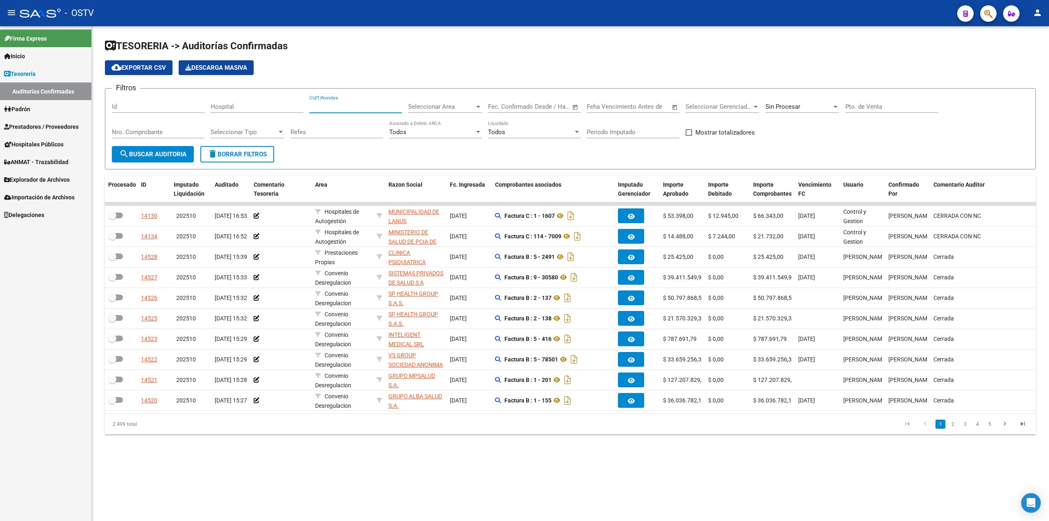
paste input "30635976809"
type input "30635976809"
click at [159, 158] on button "search Buscar Auditoria" at bounding box center [153, 154] width 82 height 16
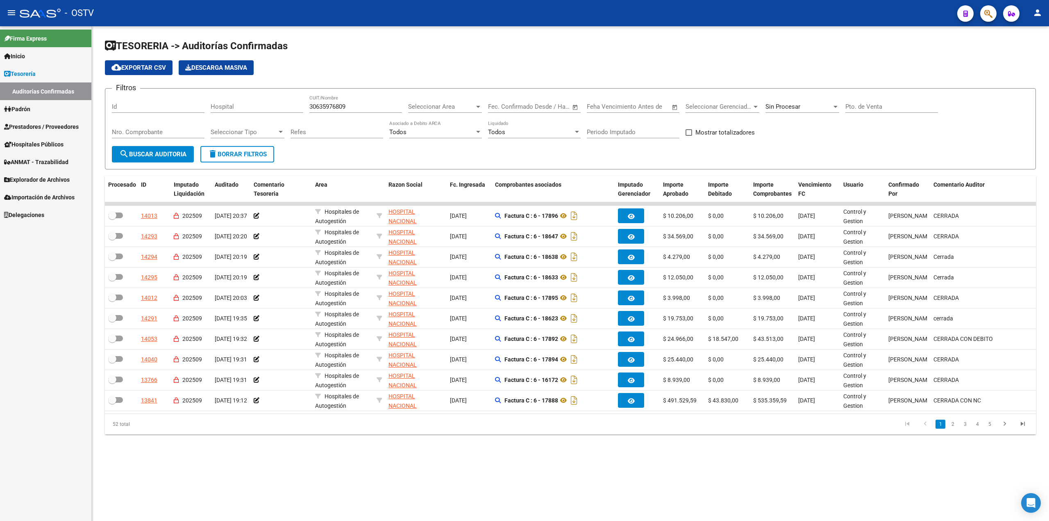
click at [135, 68] on span "cloud_download Exportar CSV" at bounding box center [138, 67] width 55 height 7
click at [35, 65] on link "Tesorería" at bounding box center [45, 74] width 91 height 18
click at [52, 105] on span "Prestadores / Proveedores" at bounding box center [41, 109] width 75 height 9
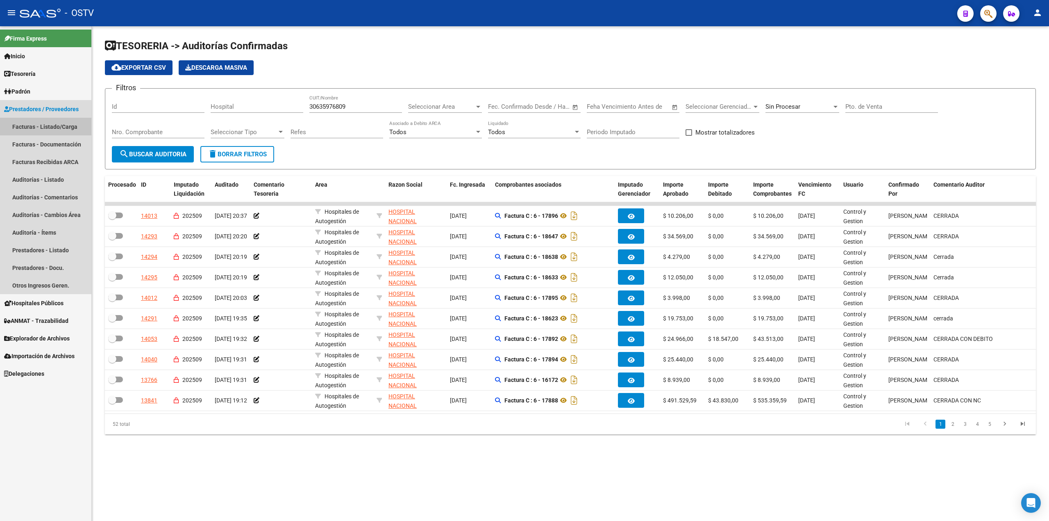
click at [72, 120] on link "Facturas - Listado/Carga" at bounding box center [45, 127] width 91 height 18
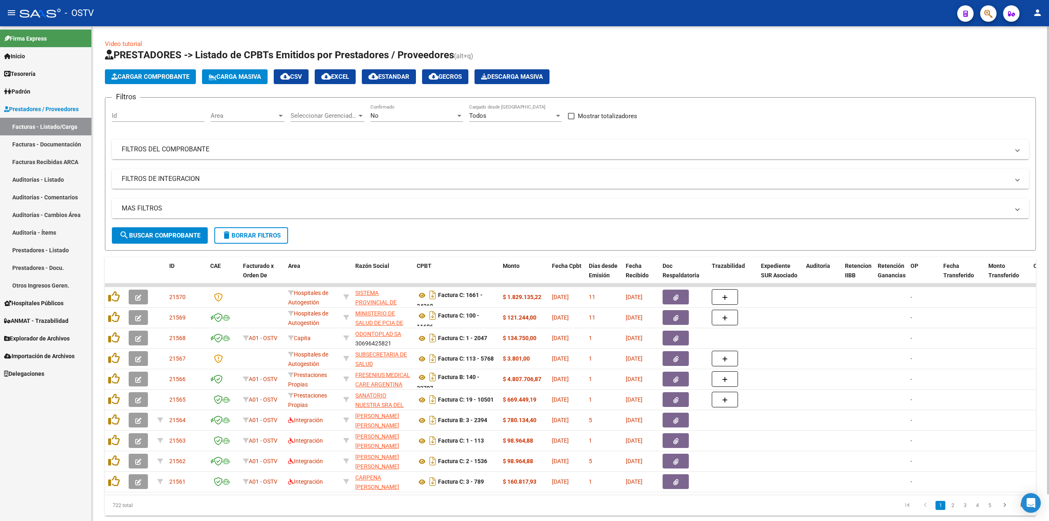
click at [385, 118] on div "No" at bounding box center [413, 115] width 85 height 7
click at [401, 86] on span "Todos" at bounding box center [417, 79] width 93 height 18
click at [348, 153] on mat-panel-title "FILTROS DEL COMPROBANTE" at bounding box center [566, 149] width 888 height 9
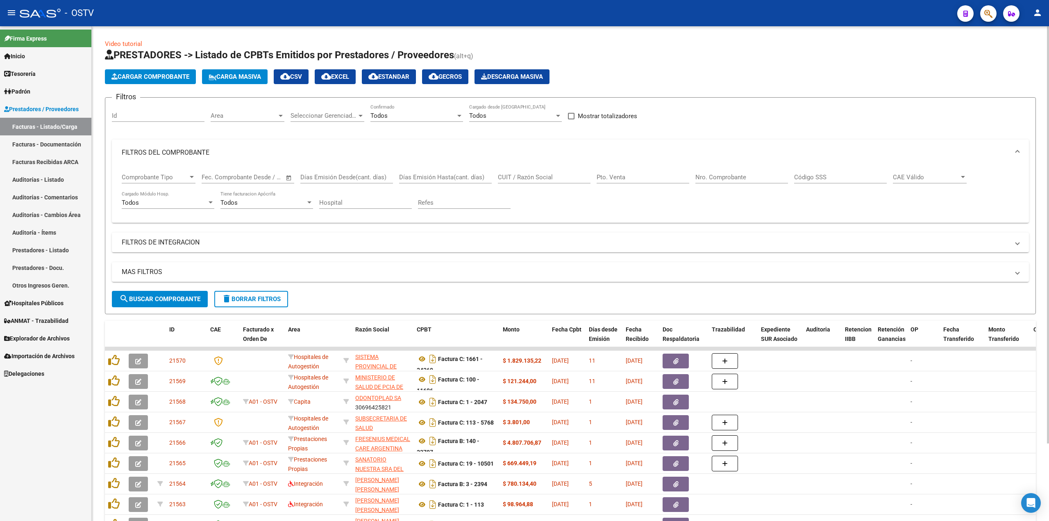
drag, startPoint x: 752, startPoint y: 177, endPoint x: 756, endPoint y: 171, distance: 8.1
click at [751, 177] on input "Nro. Comprobante" at bounding box center [742, 176] width 93 height 7
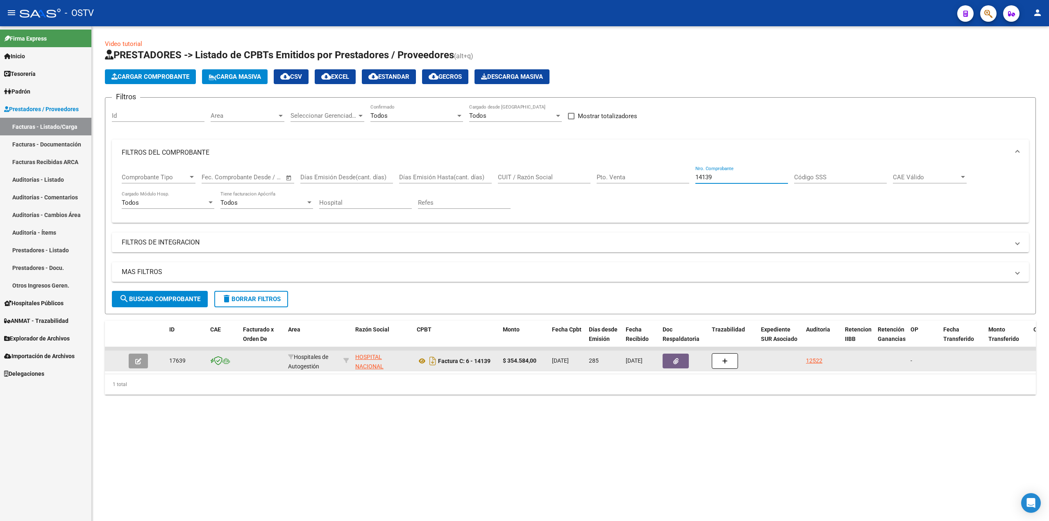
type input "14139"
click at [141, 358] on button "button" at bounding box center [138, 360] width 19 height 15
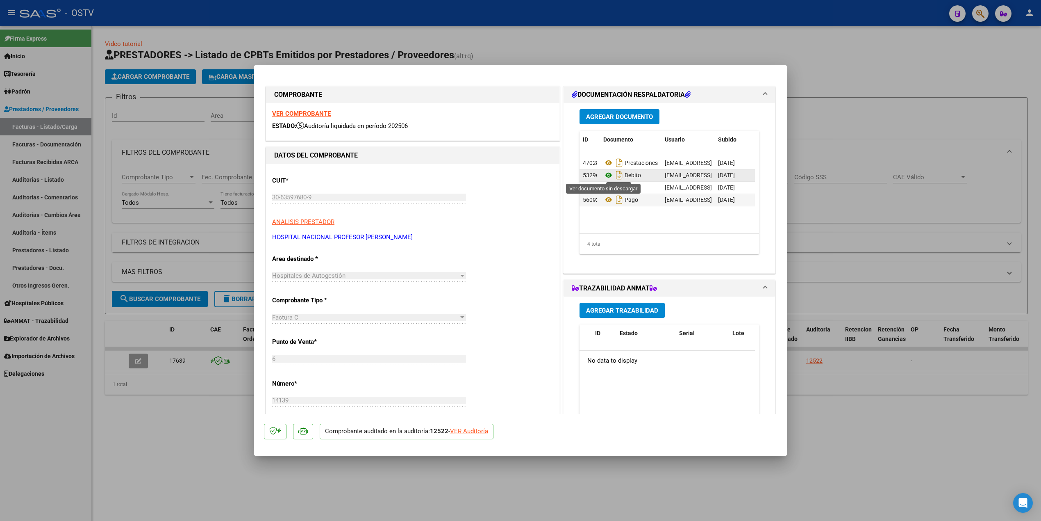
click at [603, 176] on icon at bounding box center [608, 175] width 11 height 10
click at [322, 43] on div at bounding box center [520, 260] width 1041 height 521
type input "$ 0,00"
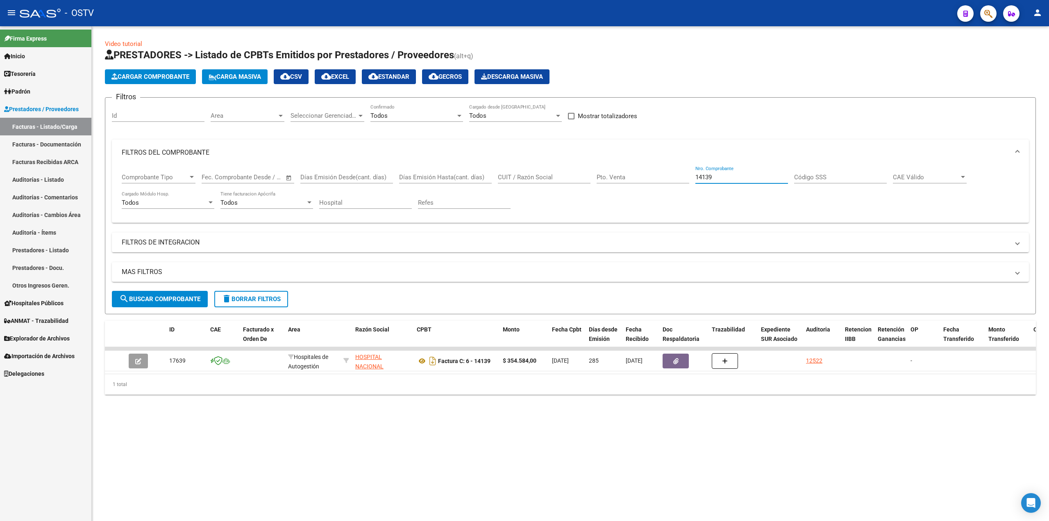
drag, startPoint x: 718, startPoint y: 176, endPoint x: 563, endPoint y: 178, distance: 155.4
click at [563, 178] on div "Comprobante Tipo Comprobante Tipo Fecha inicio – Fecha fin Fec. Comprobante Des…" at bounding box center [571, 191] width 898 height 51
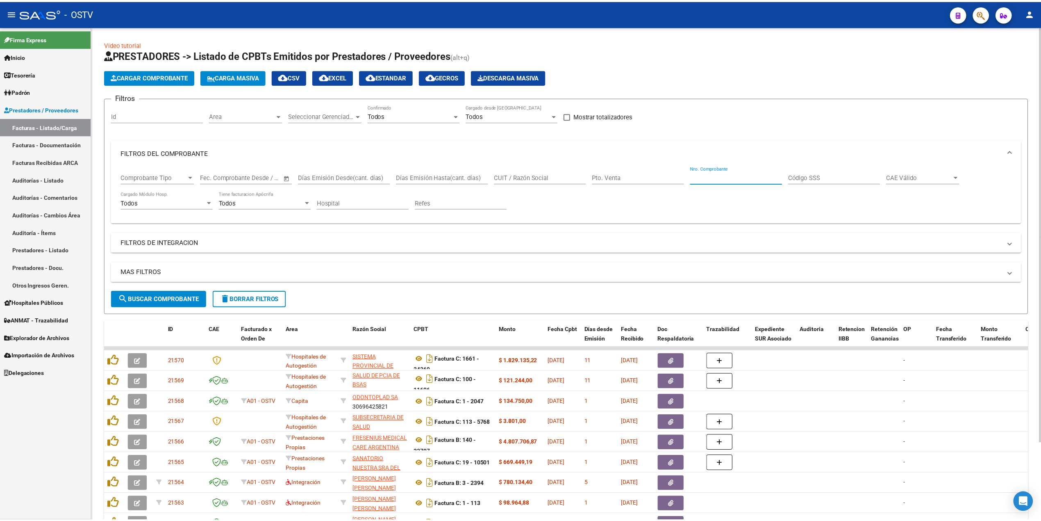
scroll to position [20, 0]
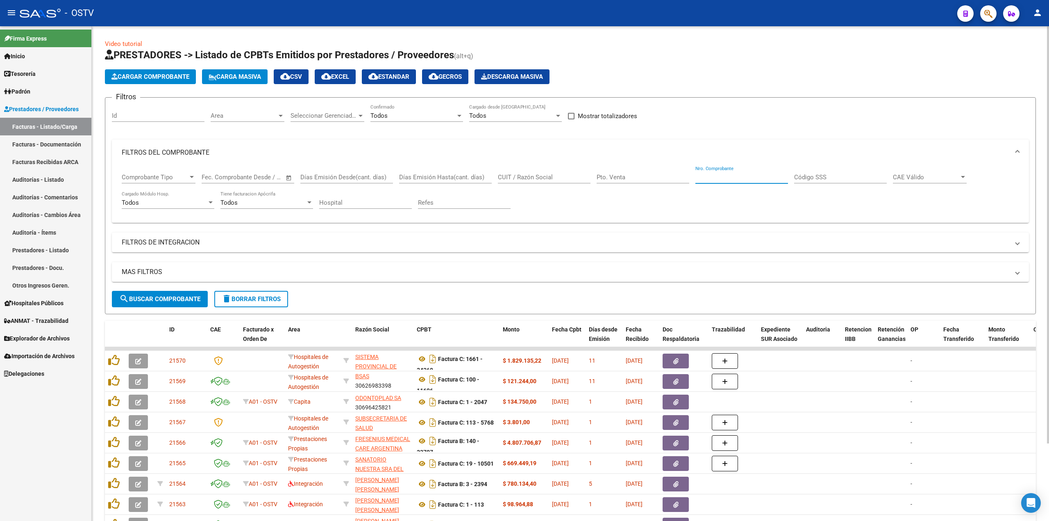
click at [587, 176] on input "CUIT / Razón Social" at bounding box center [544, 176] width 93 height 7
paste input "30635976809"
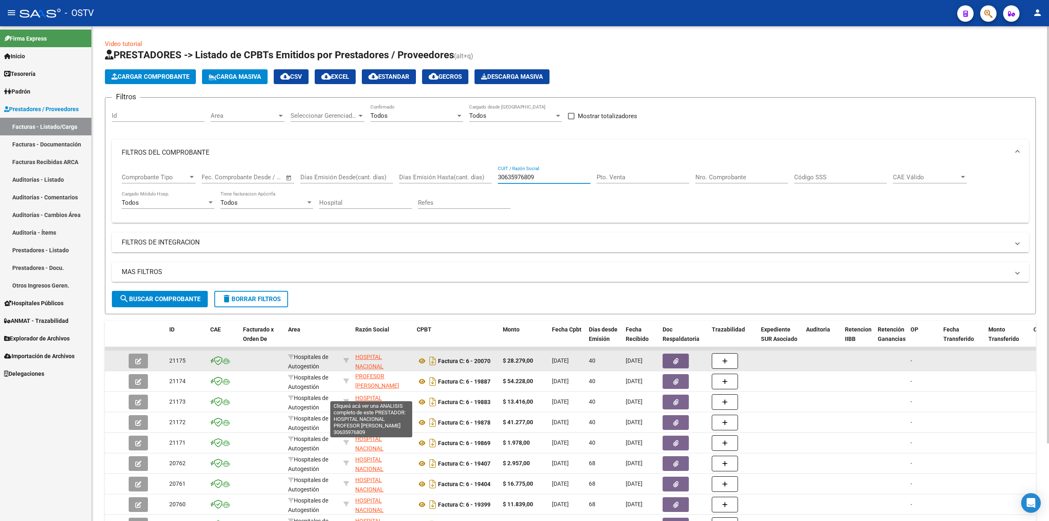
type input "30635976809"
click at [366, 357] on span "HOSPITAL NACIONAL PROFESOR [PERSON_NAME]" at bounding box center [377, 370] width 44 height 34
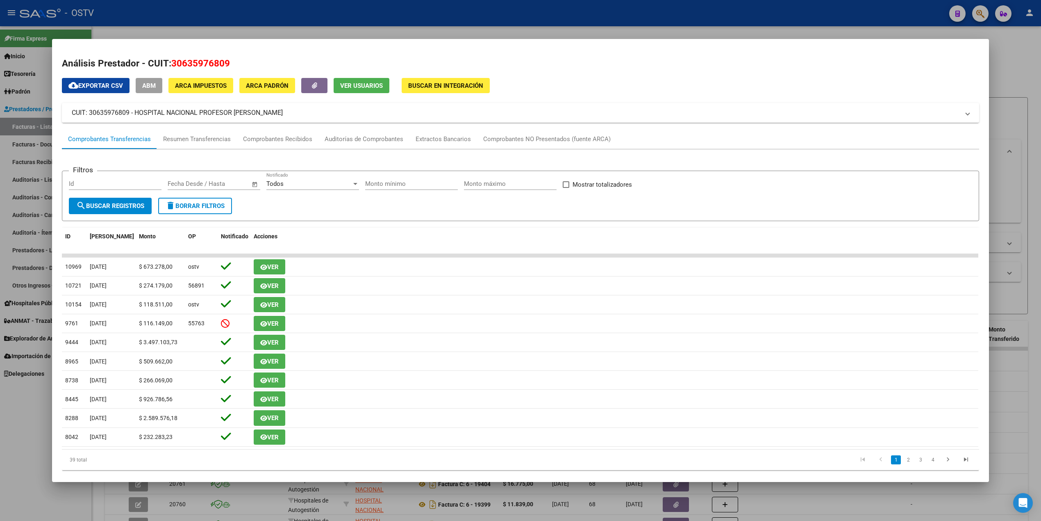
drag, startPoint x: 312, startPoint y: 117, endPoint x: 133, endPoint y: 115, distance: 179.1
click at [133, 115] on mat-panel-title "CUIT: 30635976809 - HOSPITAL NACIONAL PROFESOR [PERSON_NAME]" at bounding box center [516, 113] width 888 height 10
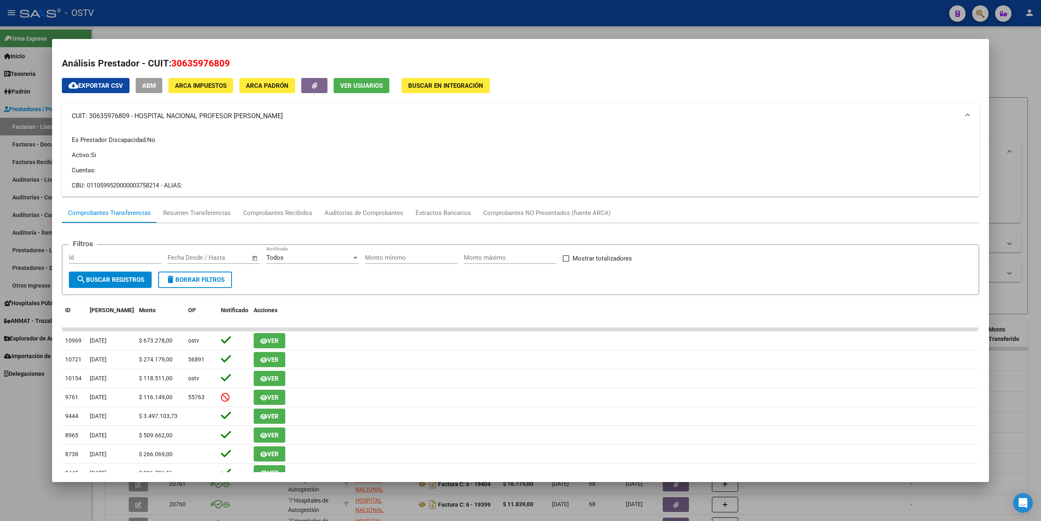
copy mat-panel-title "HOSPITAL NACIONAL PROFESOR [PERSON_NAME]"
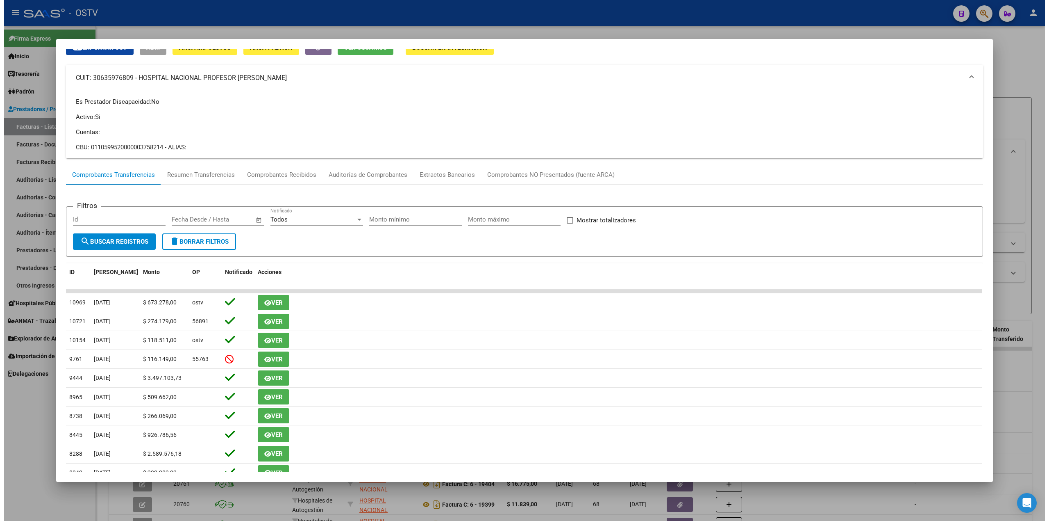
scroll to position [55, 0]
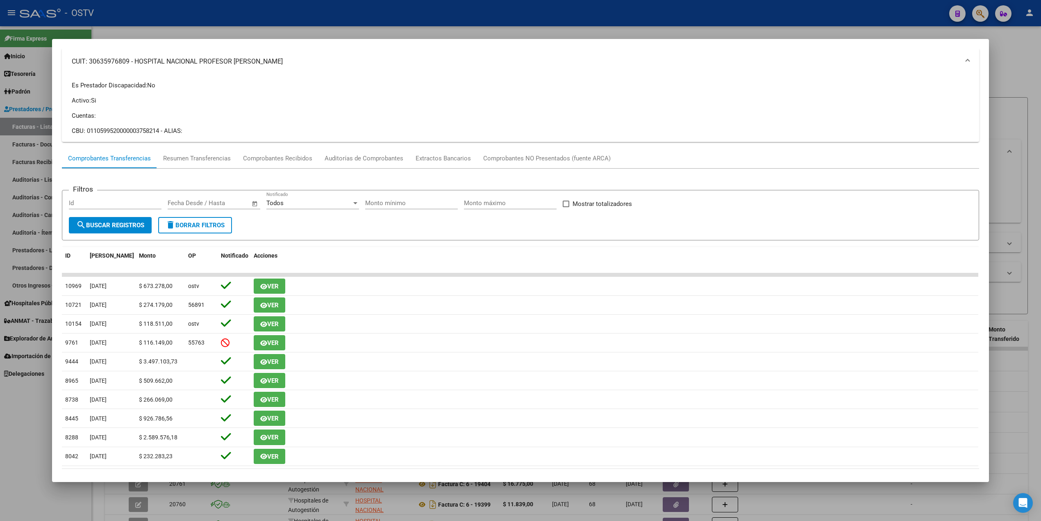
click at [535, 17] on div at bounding box center [520, 260] width 1041 height 521
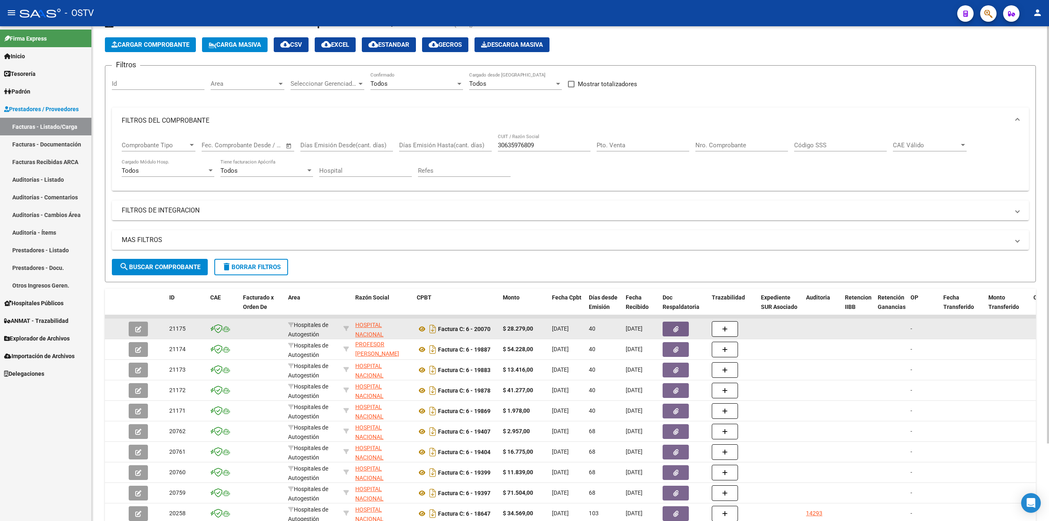
scroll to position [93, 0]
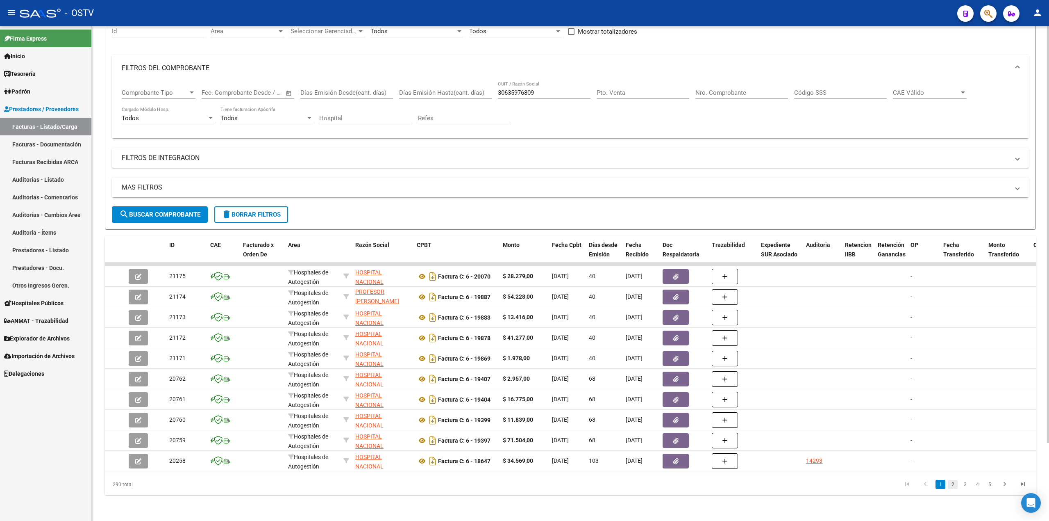
click at [949, 487] on link "2" at bounding box center [953, 484] width 10 height 9
click at [966, 482] on link "3" at bounding box center [965, 484] width 10 height 9
click at [981, 484] on link "4" at bounding box center [978, 484] width 10 height 9
click at [940, 486] on link "2" at bounding box center [941, 484] width 10 height 9
click at [935, 487] on li "1" at bounding box center [941, 484] width 12 height 14
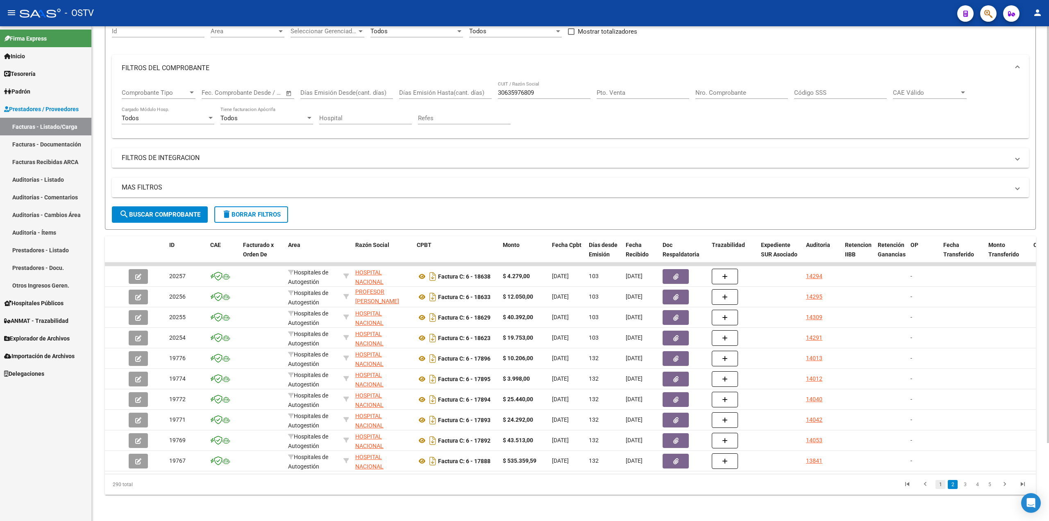
click at [940, 488] on link "1" at bounding box center [941, 484] width 10 height 9
drag, startPoint x: 582, startPoint y: 81, endPoint x: 162, endPoint y: 77, distance: 419.8
click at [162, 81] on div "Comprobante Tipo Comprobante Tipo Fecha inicio – Fecha fin Fec. Comprobante Des…" at bounding box center [571, 106] width 898 height 51
